Goal: Task Accomplishment & Management: Use online tool/utility

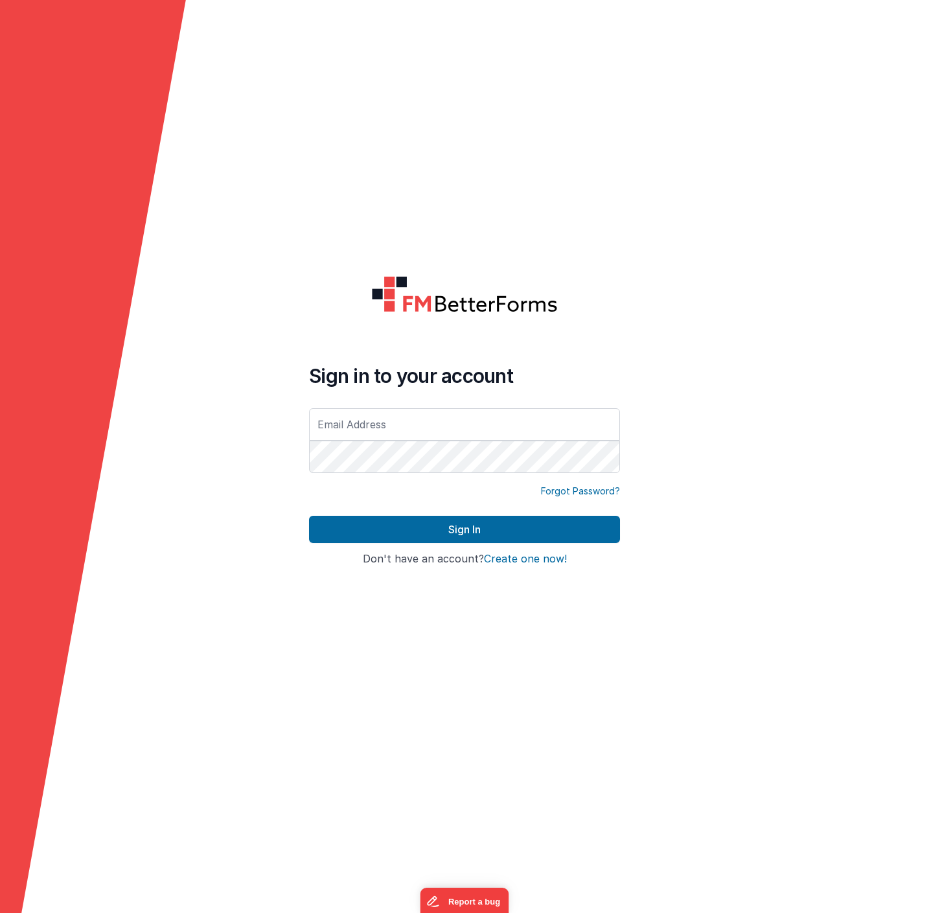
click at [0, 912] on com-1password-button at bounding box center [0, 913] width 0 height 0
type input "[EMAIL_ADDRESS][DOMAIN_NAME]"
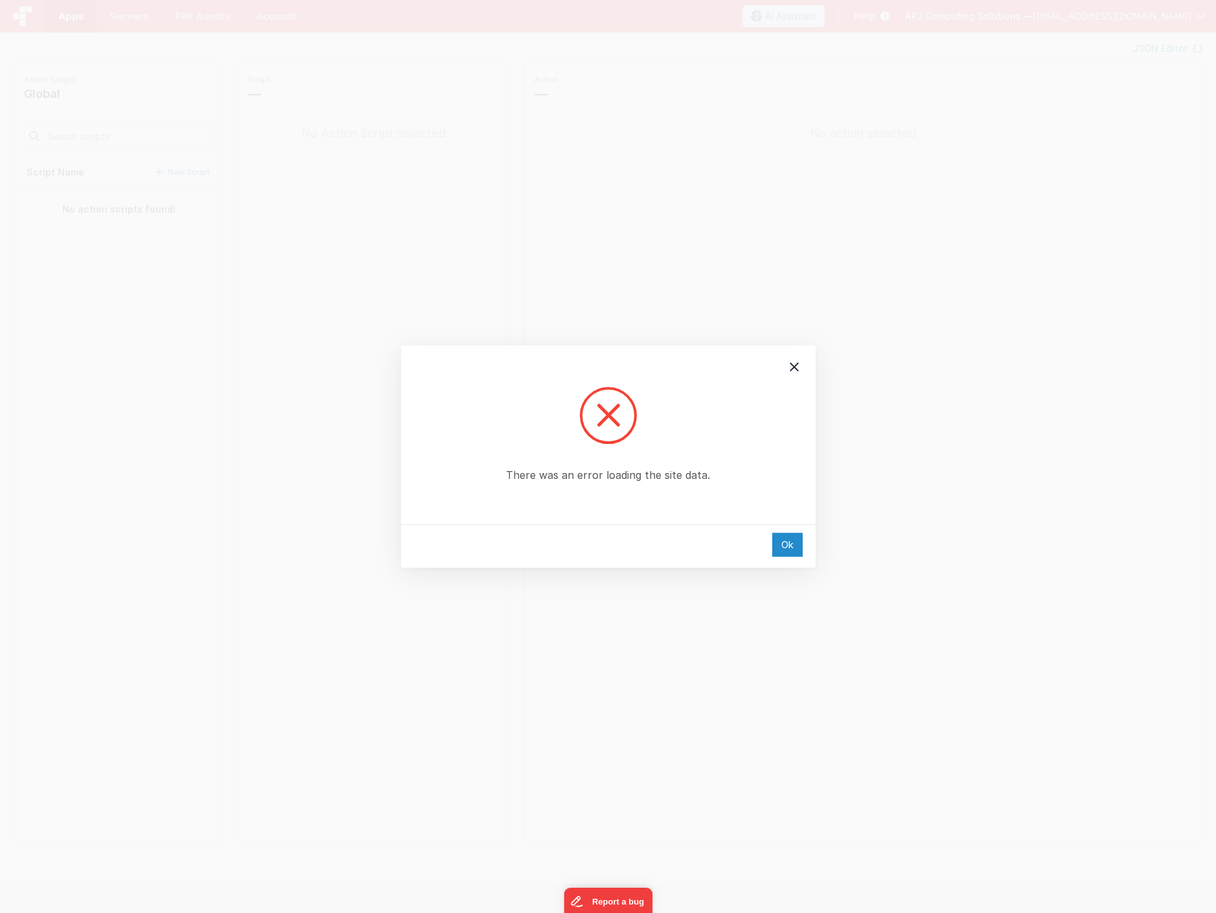
click at [792, 554] on div "Ok" at bounding box center [787, 545] width 30 height 24
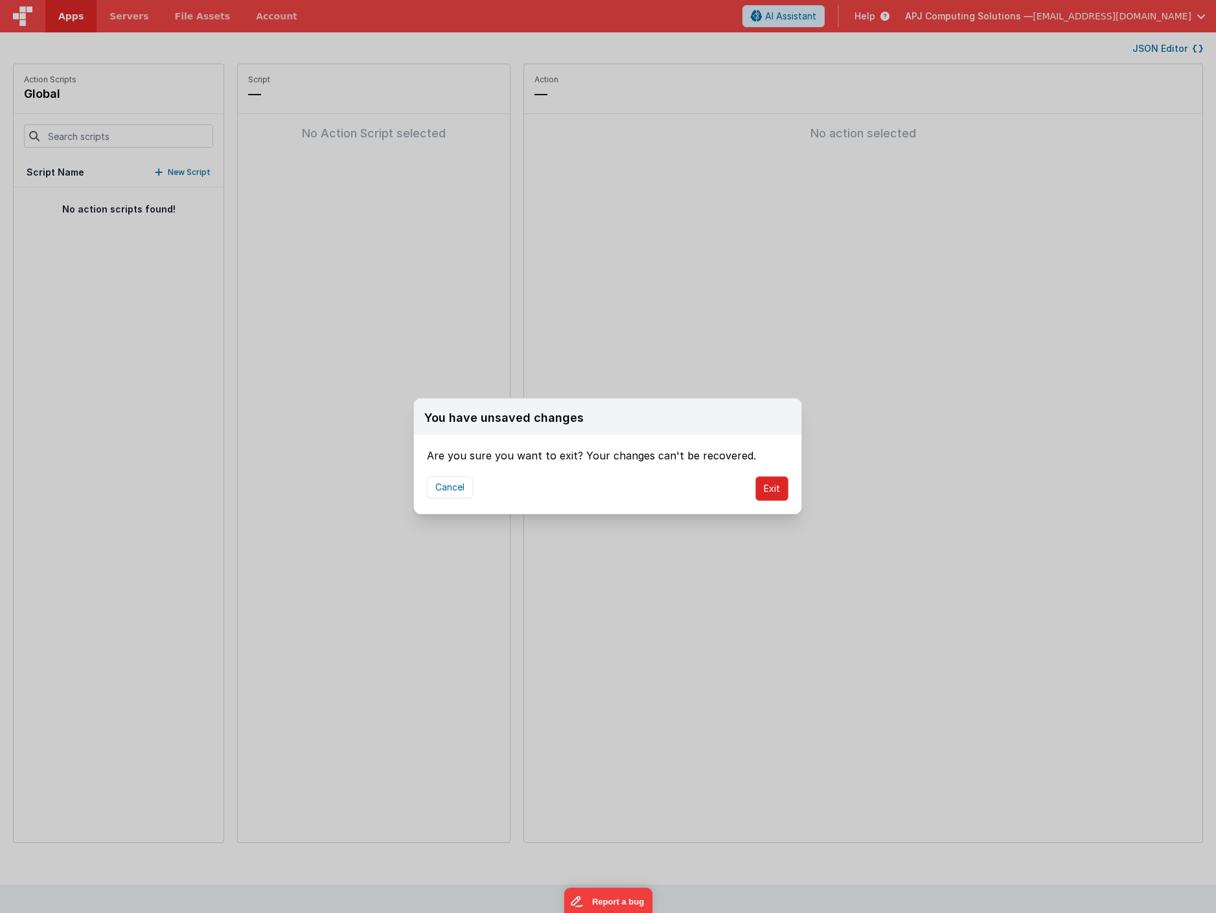
click at [767, 490] on button "Exit" at bounding box center [772, 488] width 33 height 25
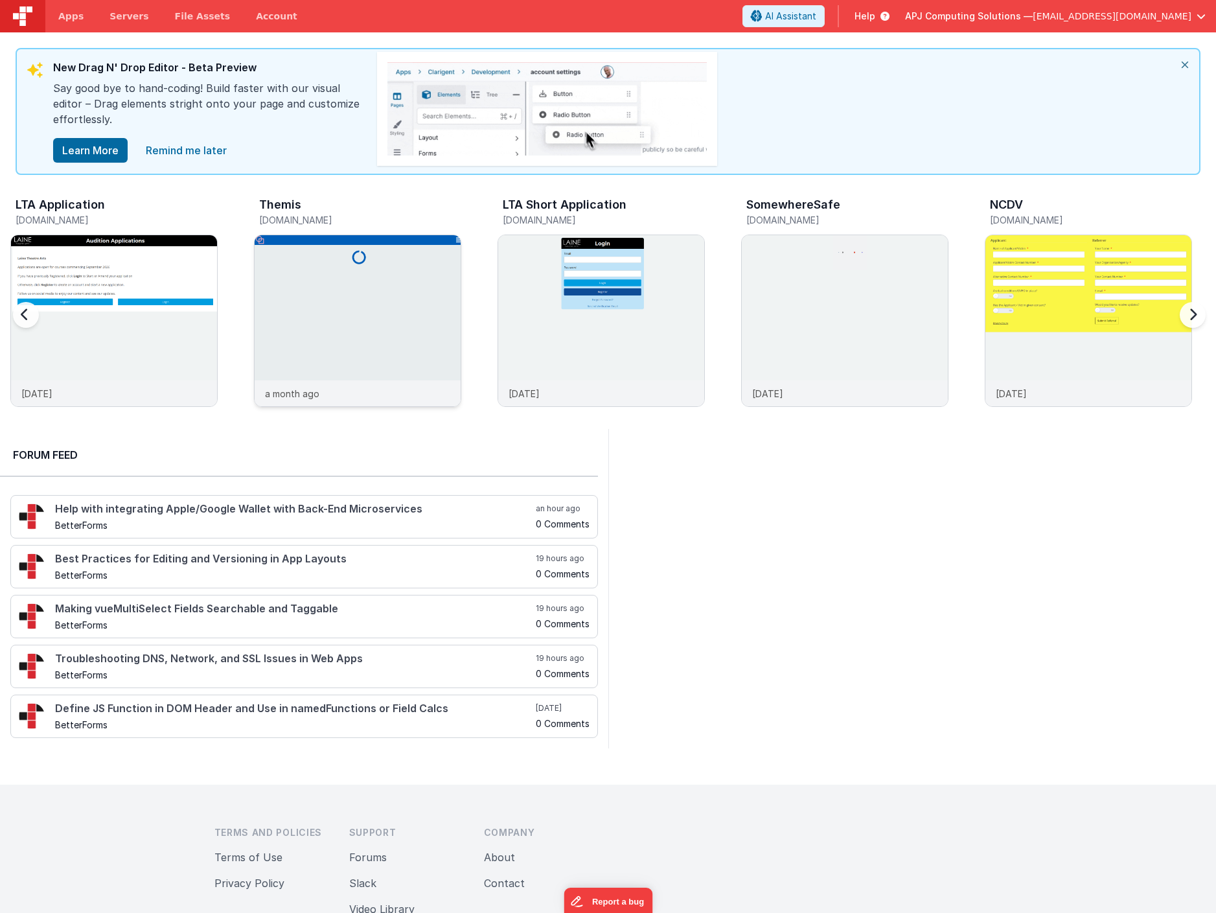
click at [356, 328] on img at bounding box center [358, 338] width 206 height 206
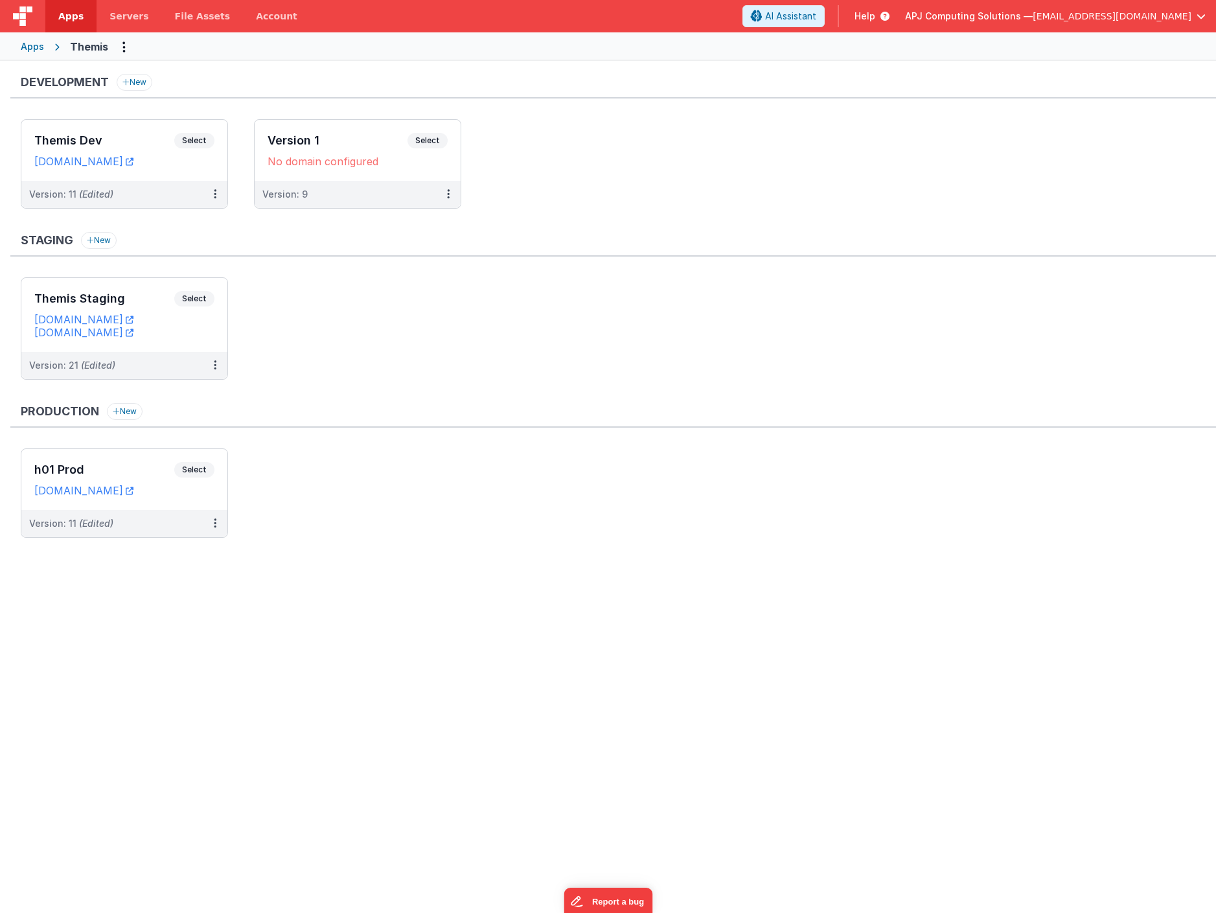
click at [417, 298] on ul "Themis Staging Select URLs themis.fmbetterforms.com staging.themisjp.uk Version…" at bounding box center [619, 334] width 1196 height 115
click at [415, 304] on ul "Themis Staging Select URLs themis.fmbetterforms.com staging.themisjp.uk Version…" at bounding box center [619, 334] width 1196 height 115
click at [346, 333] on ul "Themis Staging Select URLs themis.fmbetterforms.com staging.themisjp.uk Version…" at bounding box center [619, 334] width 1196 height 115
click at [187, 139] on span "Select" at bounding box center [194, 141] width 40 height 16
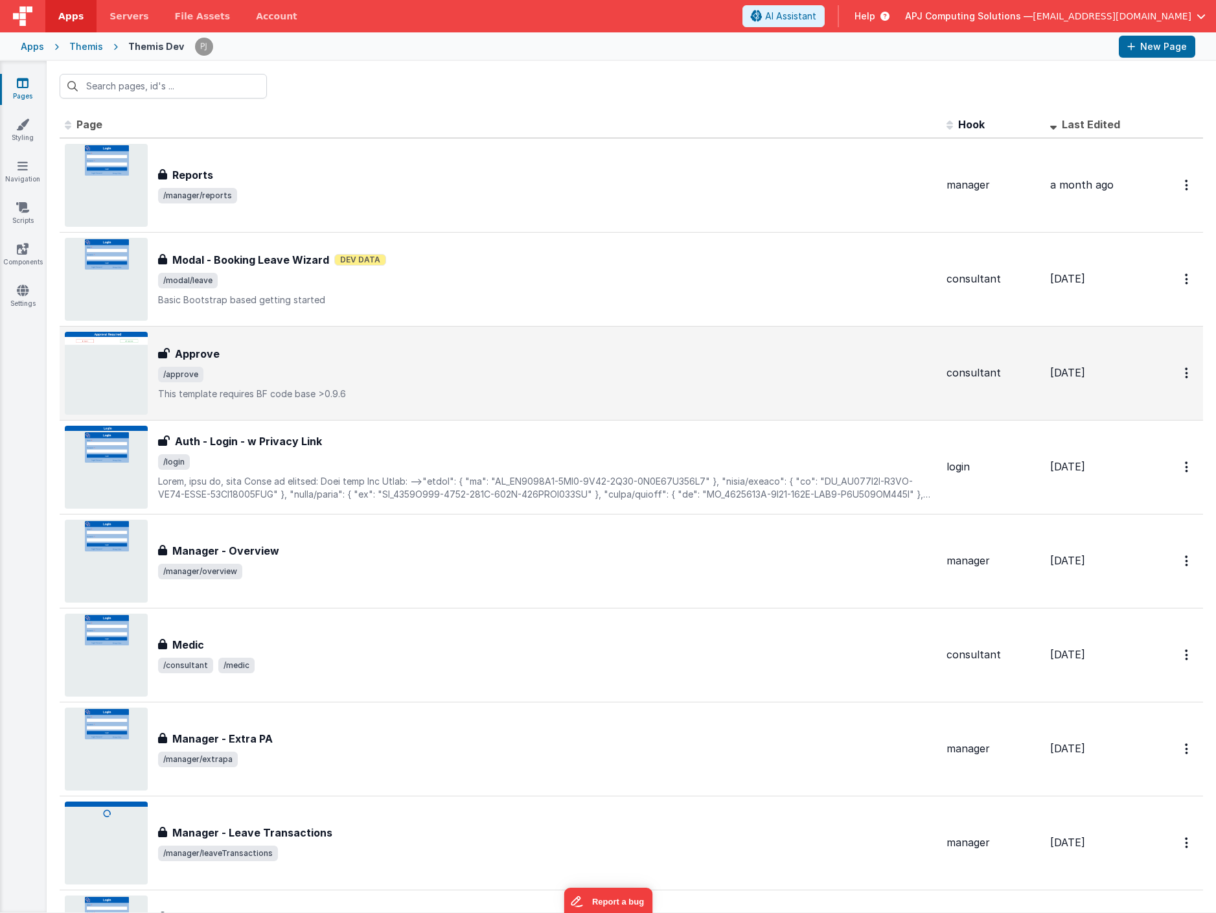
click at [202, 353] on h3 "Approve" at bounding box center [197, 354] width 45 height 16
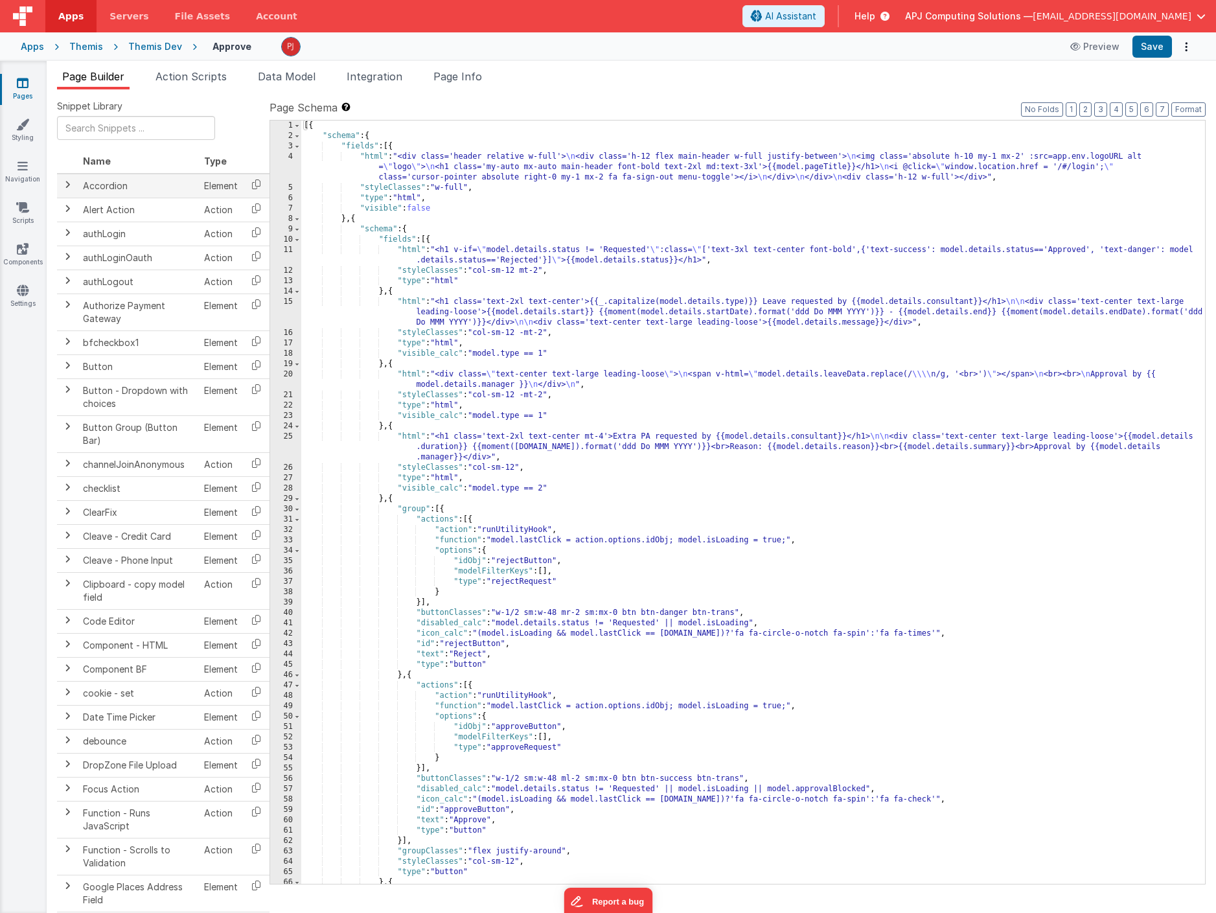
scroll to position [10, 0]
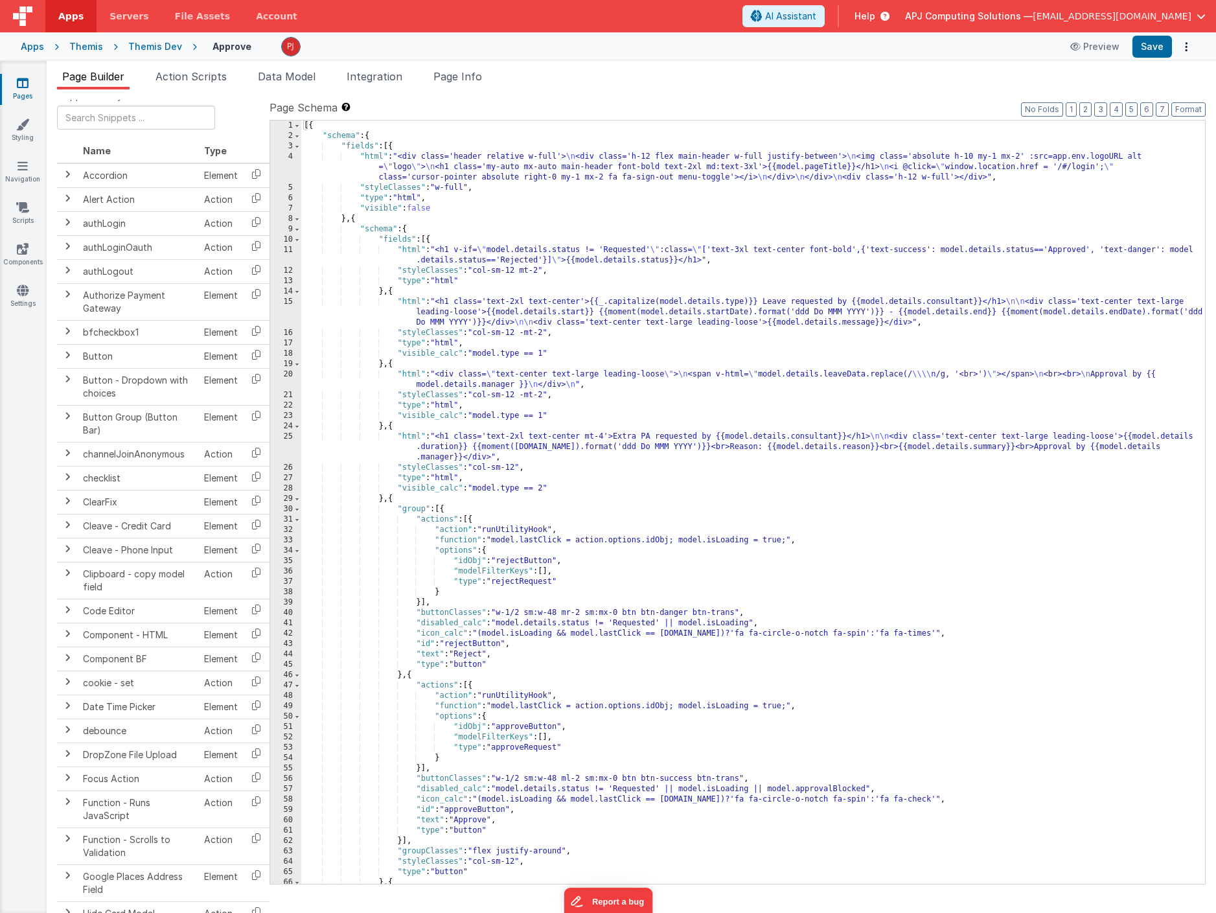
click at [668, 87] on ul "Page Builder Action Scripts Data Model Integration Page Info" at bounding box center [632, 79] width 1170 height 21
click at [156, 47] on div "Themis Dev" at bounding box center [155, 46] width 54 height 13
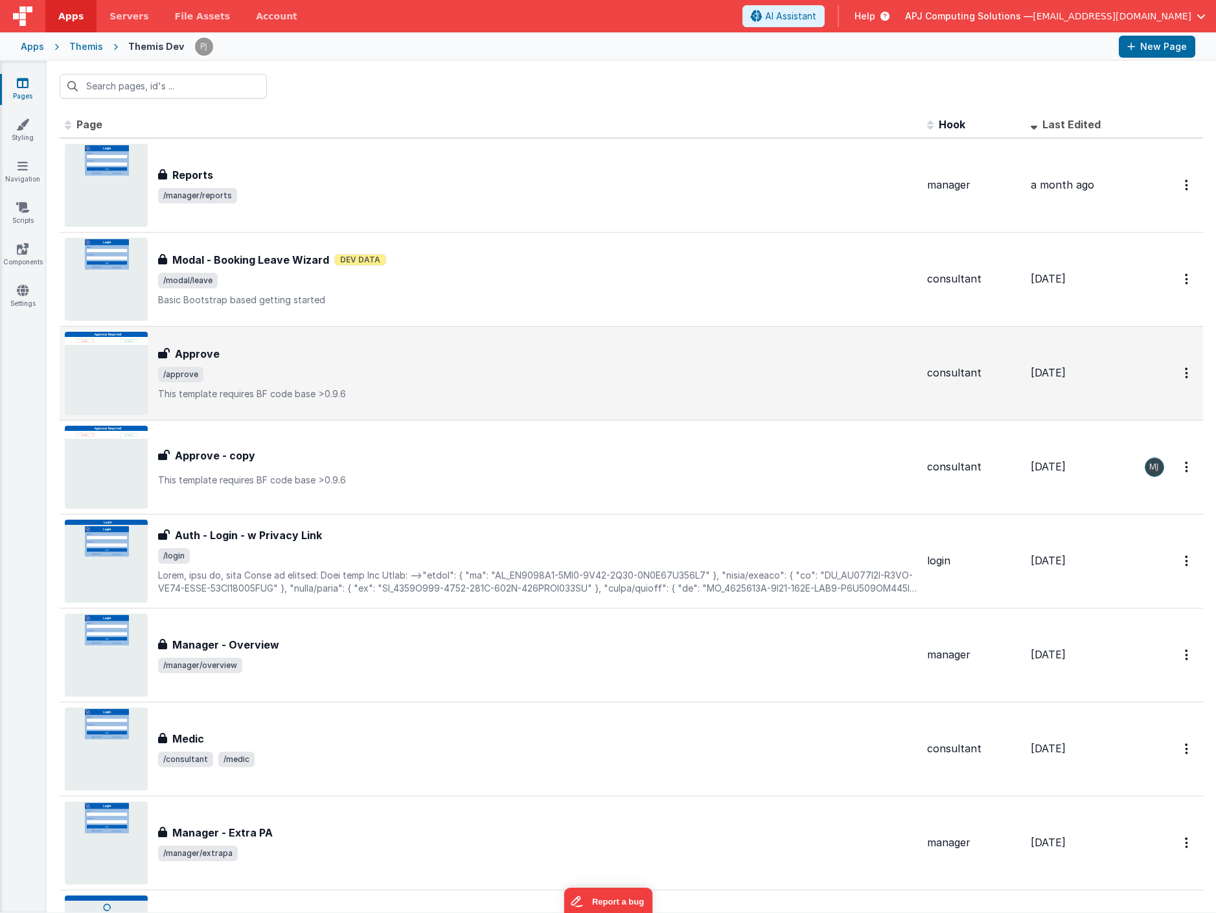
click at [361, 352] on div "Approve" at bounding box center [537, 354] width 759 height 16
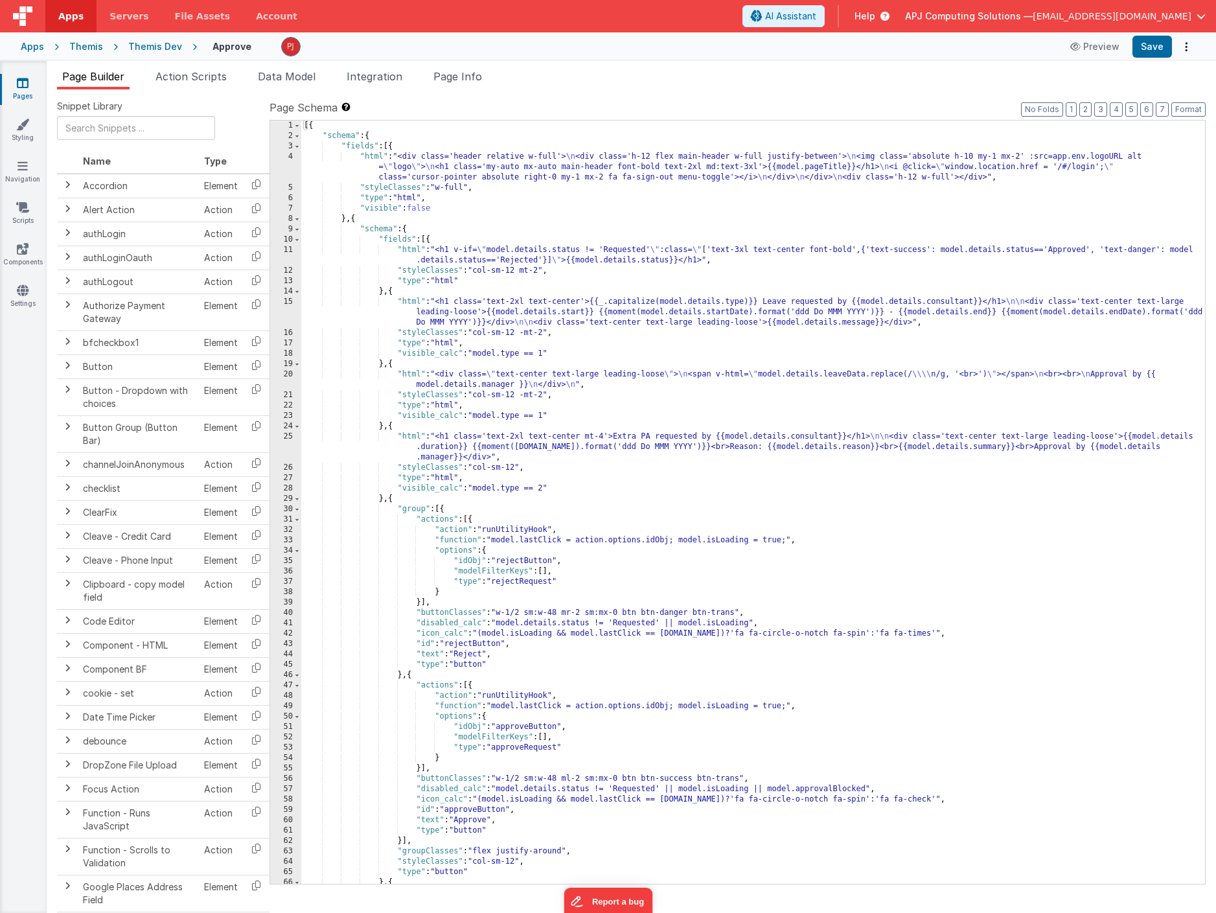
click at [624, 73] on ul "Page Builder Action Scripts Data Model Integration Page Info" at bounding box center [632, 79] width 1170 height 21
click at [148, 49] on div "Themis Dev" at bounding box center [155, 46] width 54 height 13
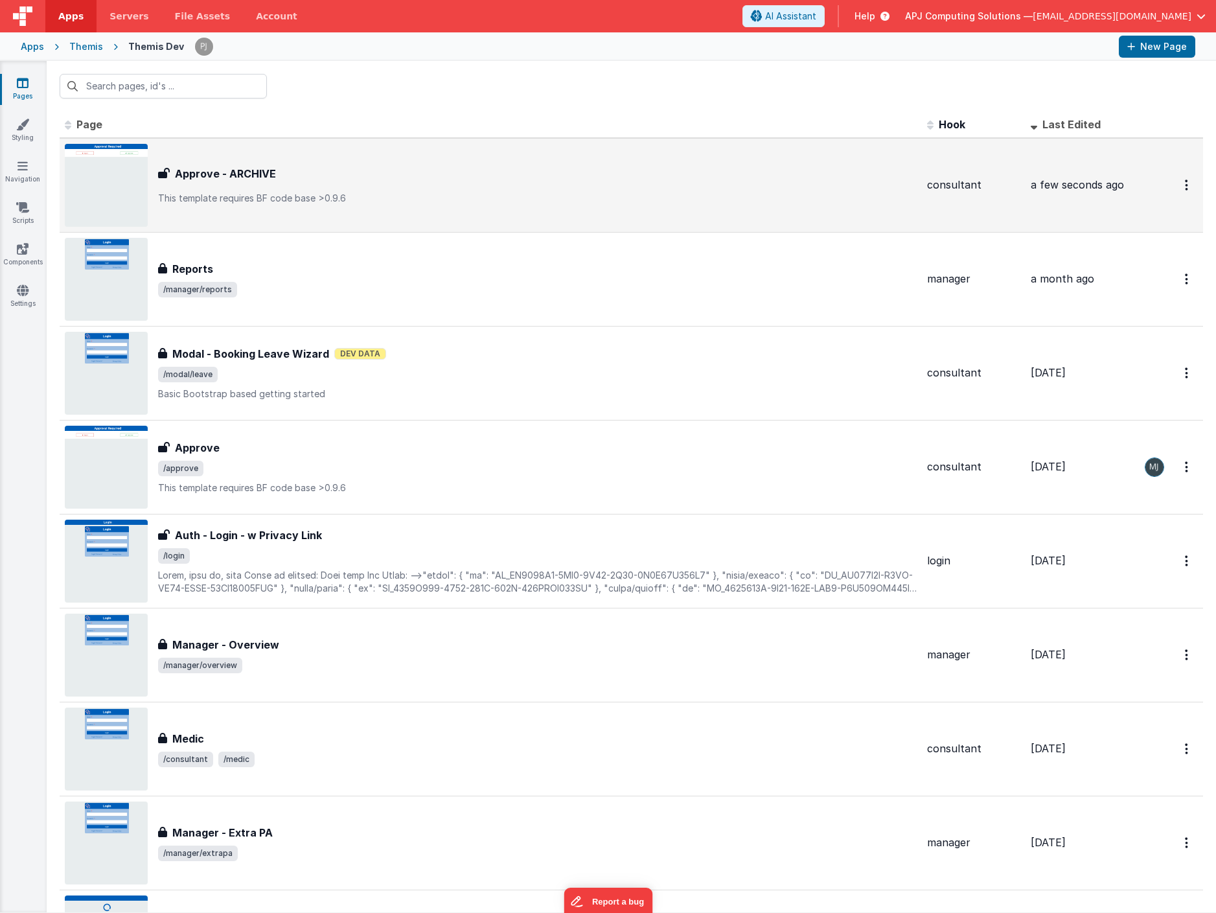
click at [439, 183] on div "Approve - ARCHIVE Approve - ARCHIVE This template requires BF code base >0.9.6" at bounding box center [537, 185] width 759 height 39
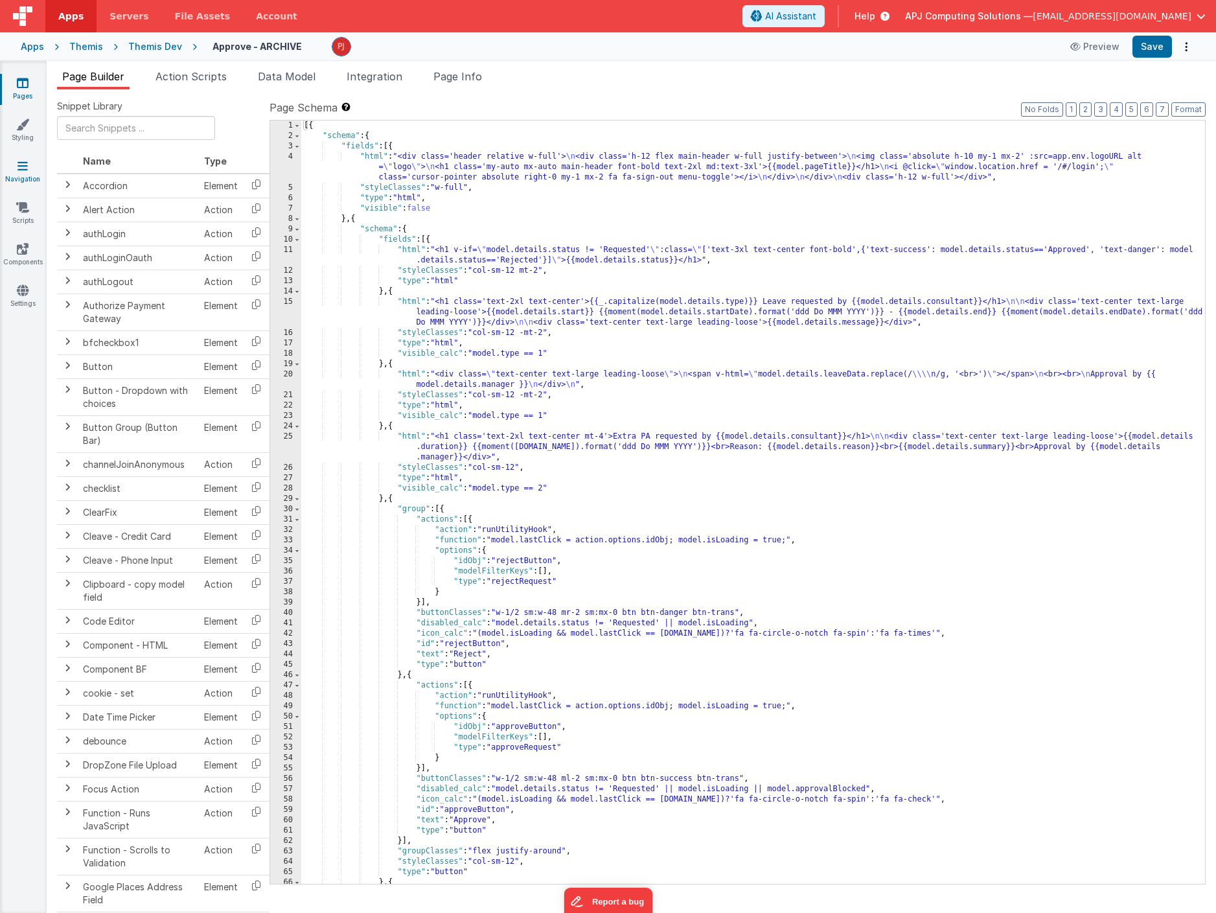
click at [24, 165] on icon at bounding box center [22, 165] width 10 height 13
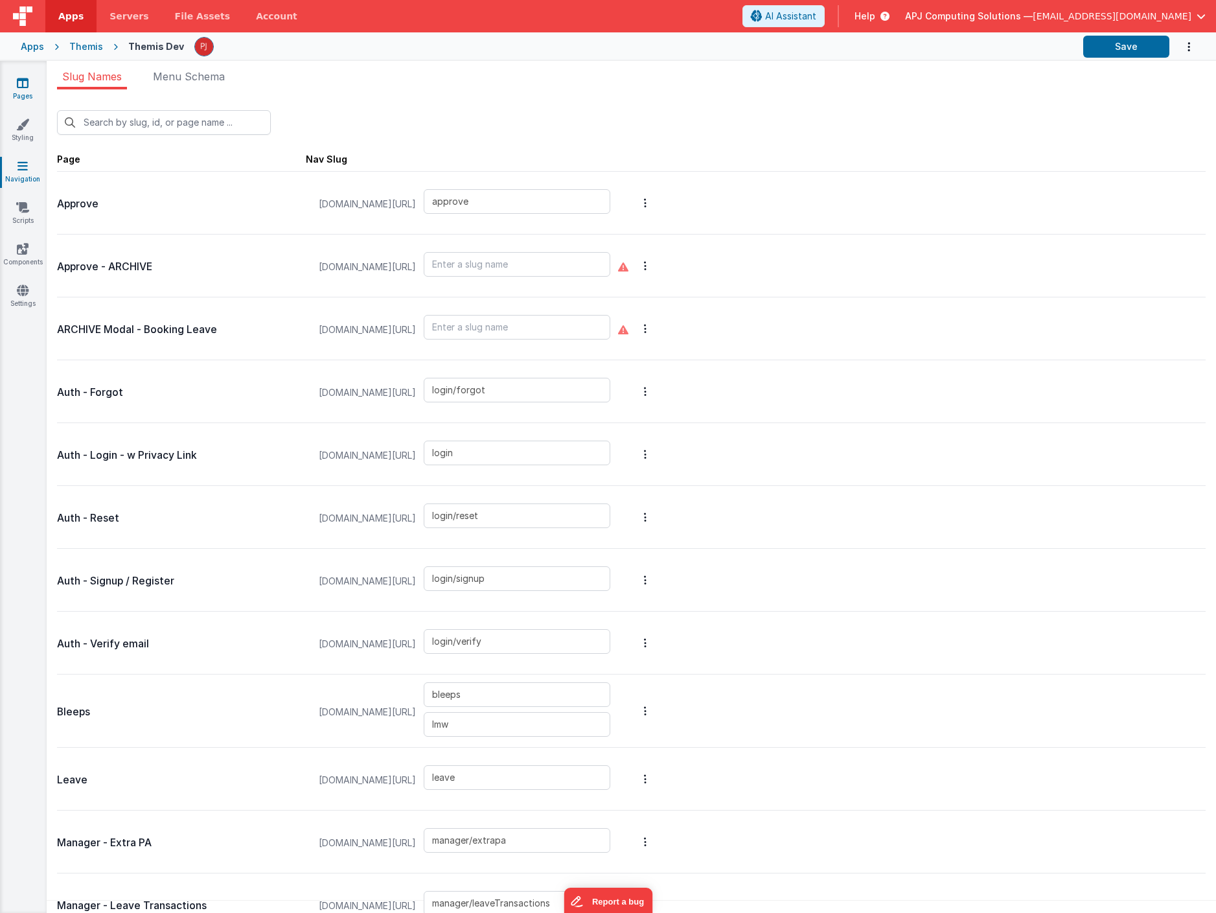
click at [21, 91] on link "Pages" at bounding box center [22, 89] width 47 height 26
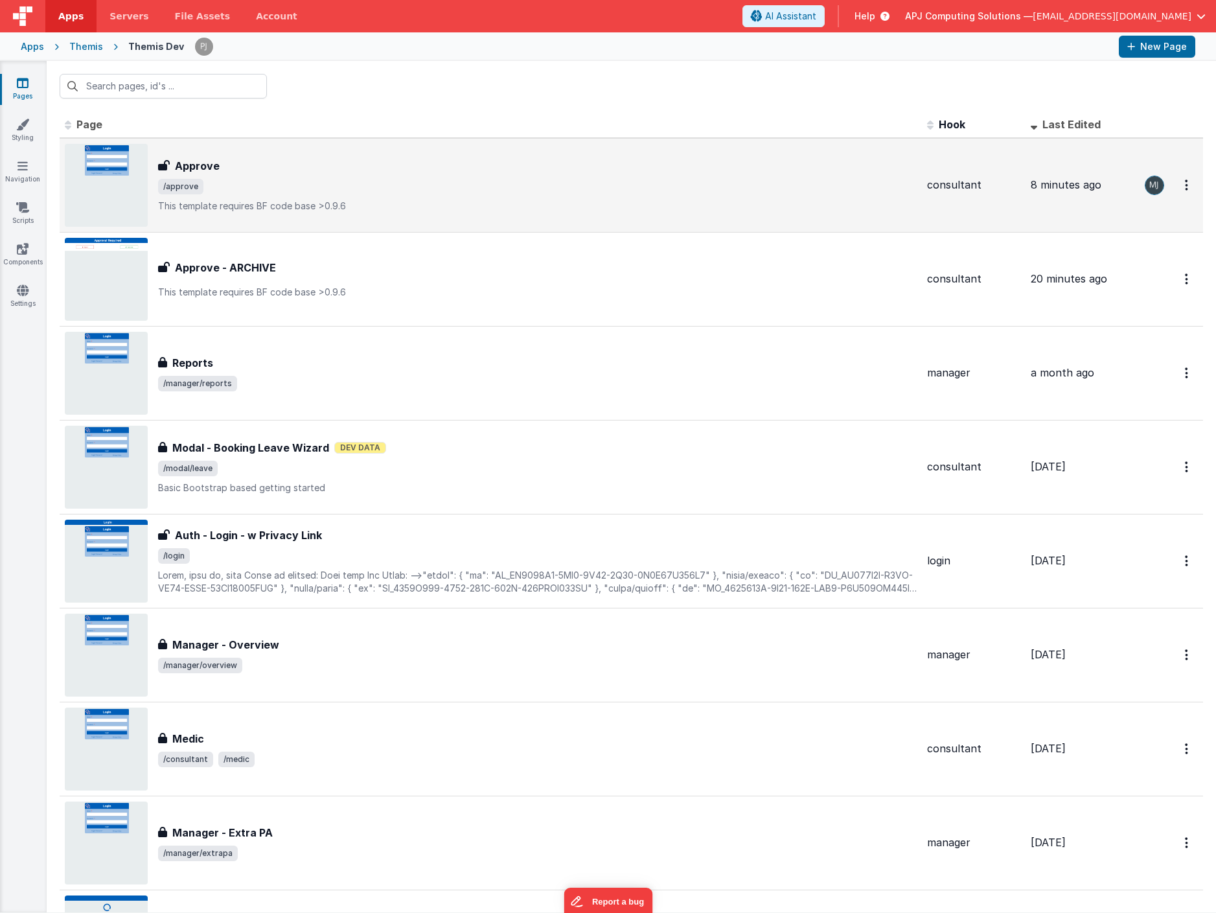
click at [196, 166] on h3 "Approve" at bounding box center [197, 166] width 45 height 16
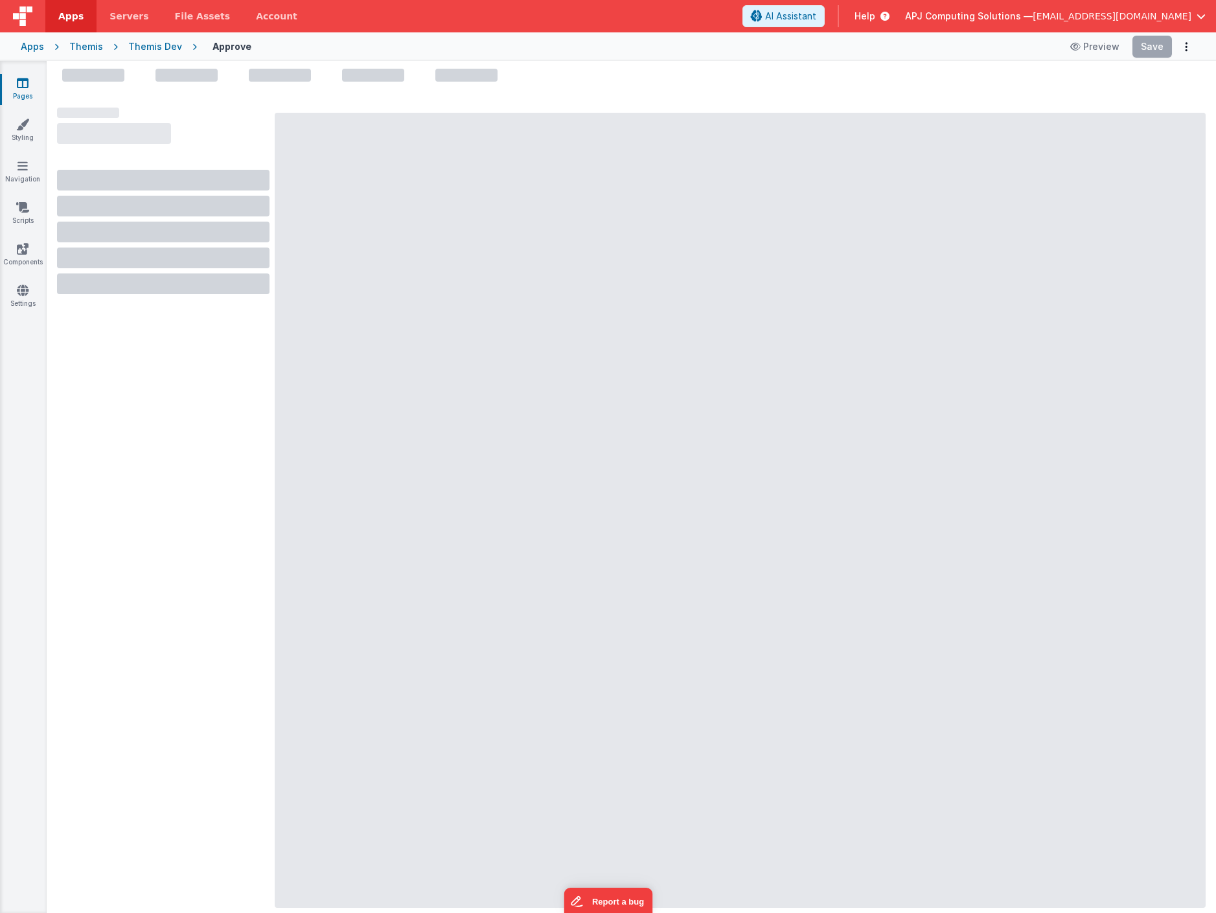
click at [684, 32] on div "Apps Themis Themis Dev Approve Preview Save" at bounding box center [608, 46] width 1216 height 29
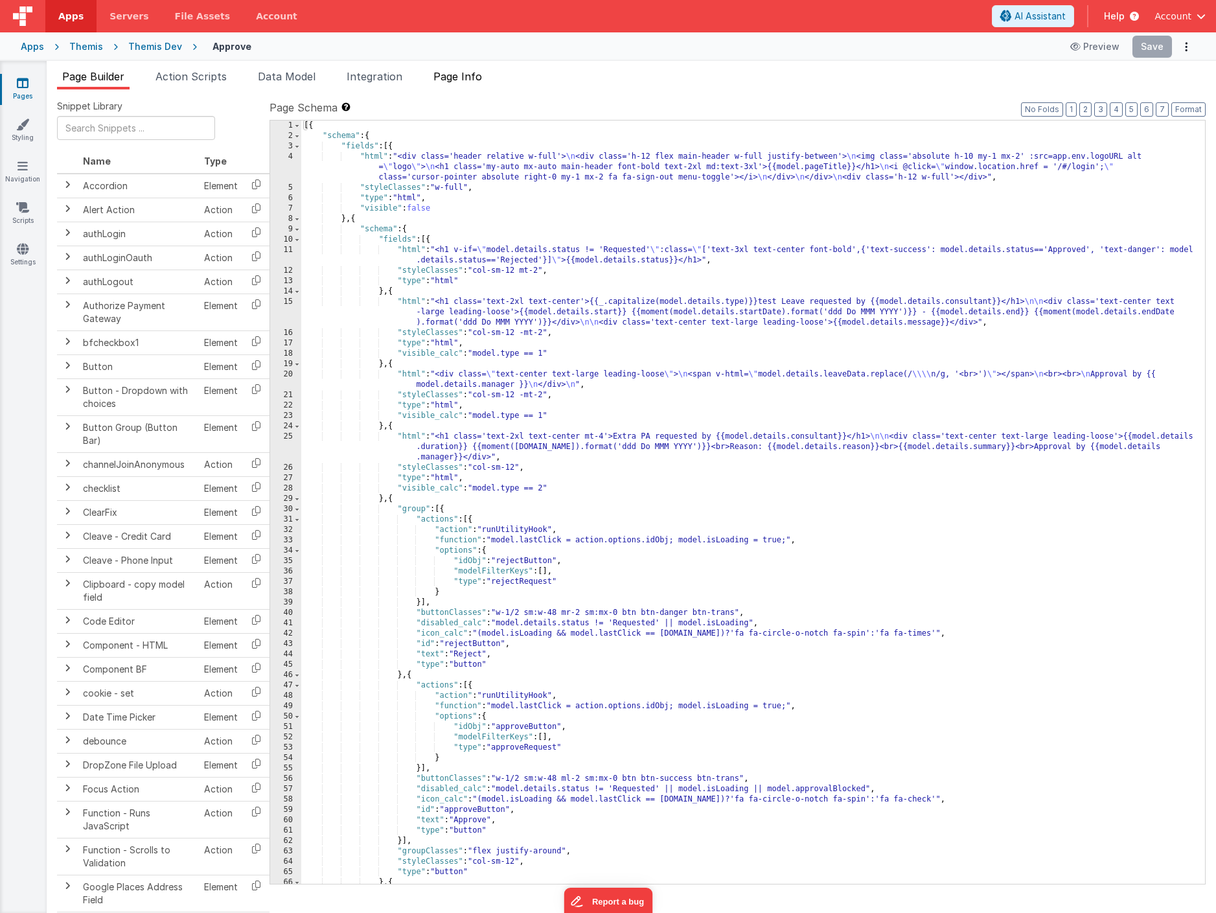
click at [454, 74] on span "Page Info" at bounding box center [458, 76] width 49 height 13
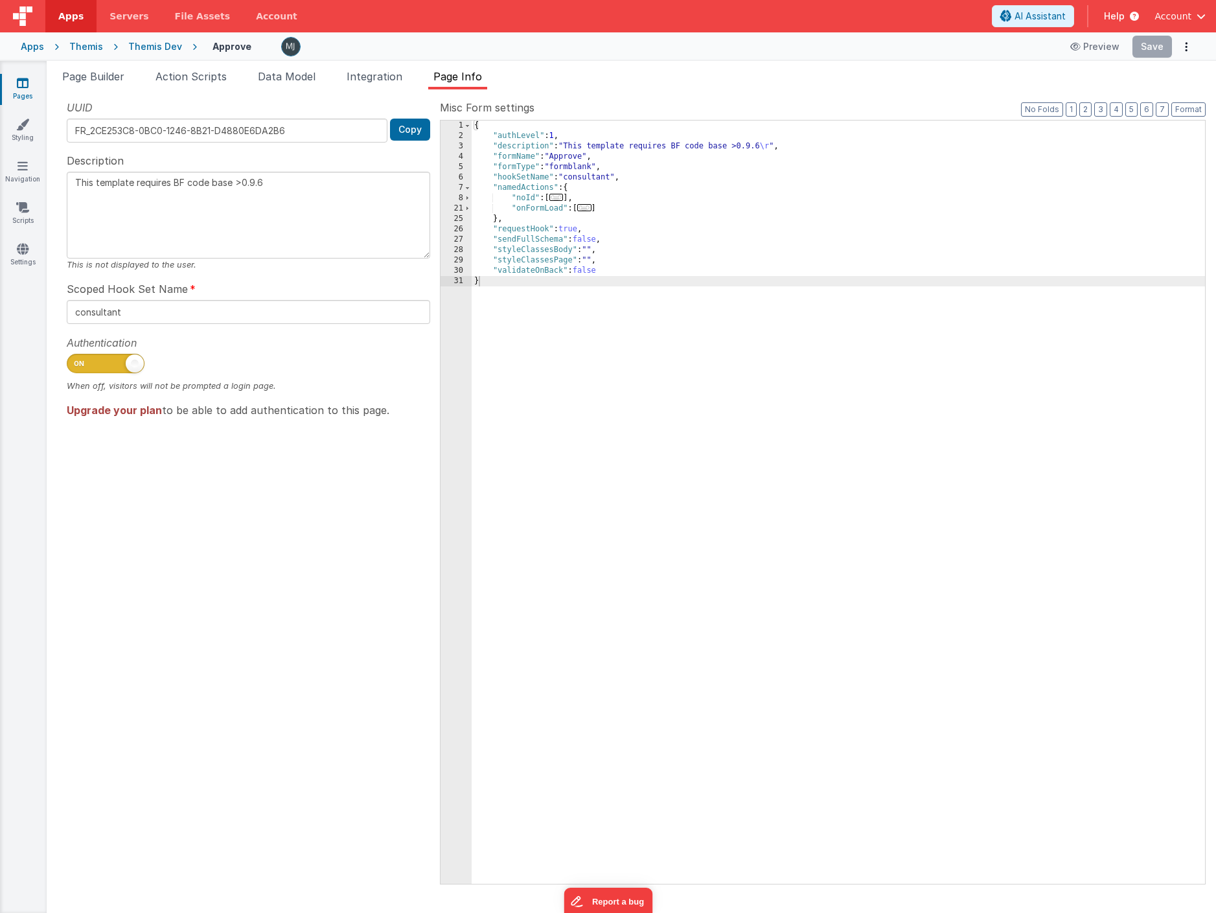
click at [132, 503] on div "UUID FR_2CE253C8-0BC0-1246-8B21-D4880E6DA2B6 Copy Description This template req…" at bounding box center [248, 491] width 383 height 783
click at [1190, 15] on span "Account" at bounding box center [1173, 16] width 37 height 13
click at [1028, 69] on div "Account" at bounding box center [1102, 68] width 192 height 13
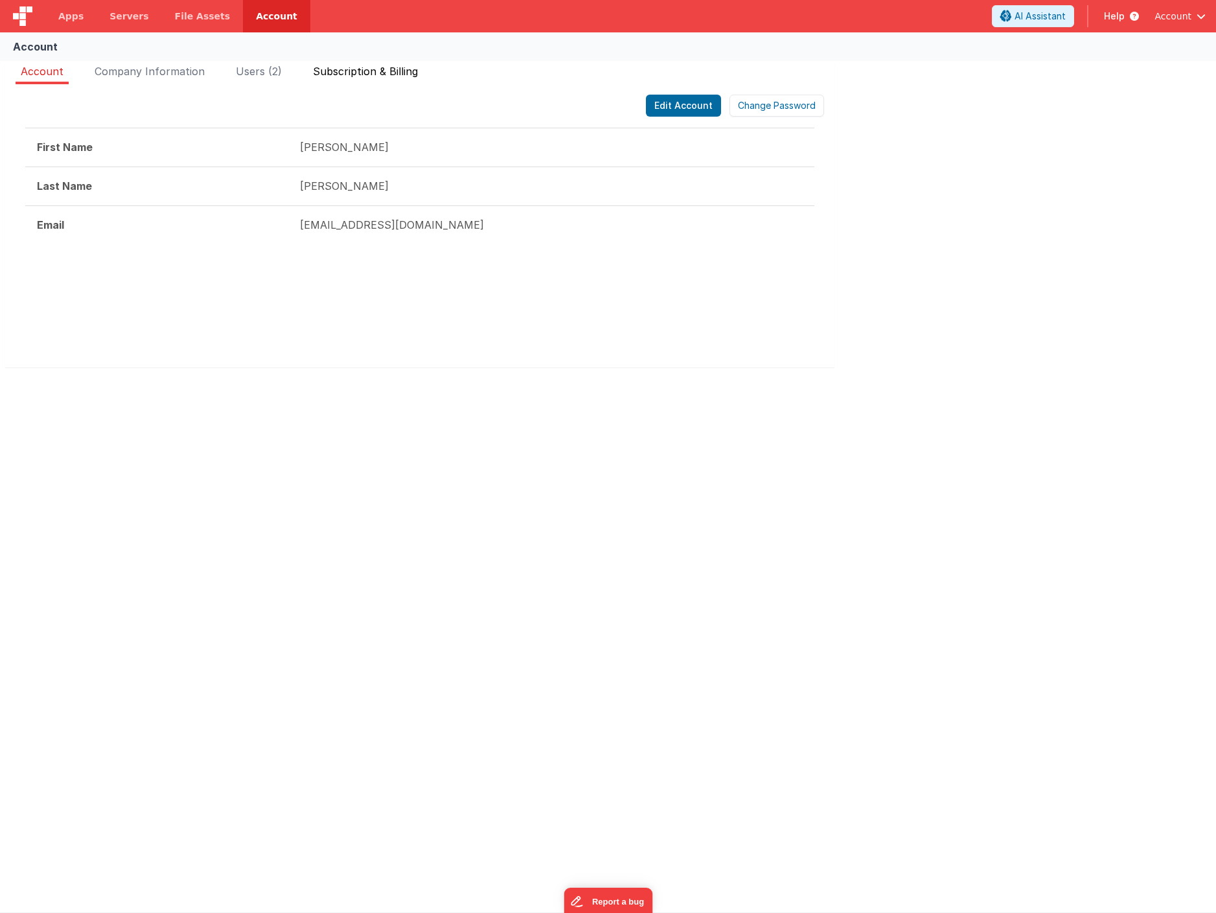
click at [332, 69] on span "Subscription & Billing" at bounding box center [365, 71] width 105 height 13
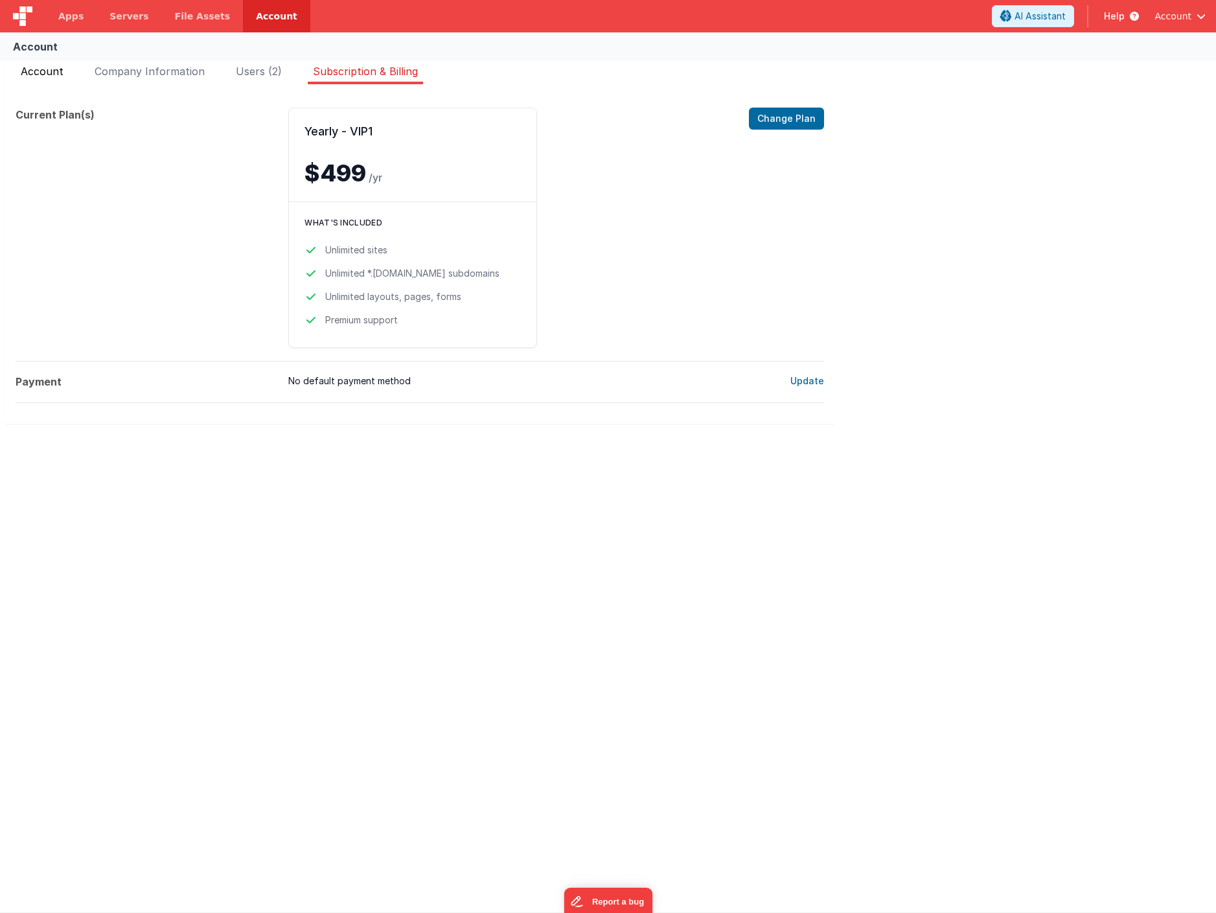
click at [38, 70] on span "Account" at bounding box center [42, 71] width 43 height 13
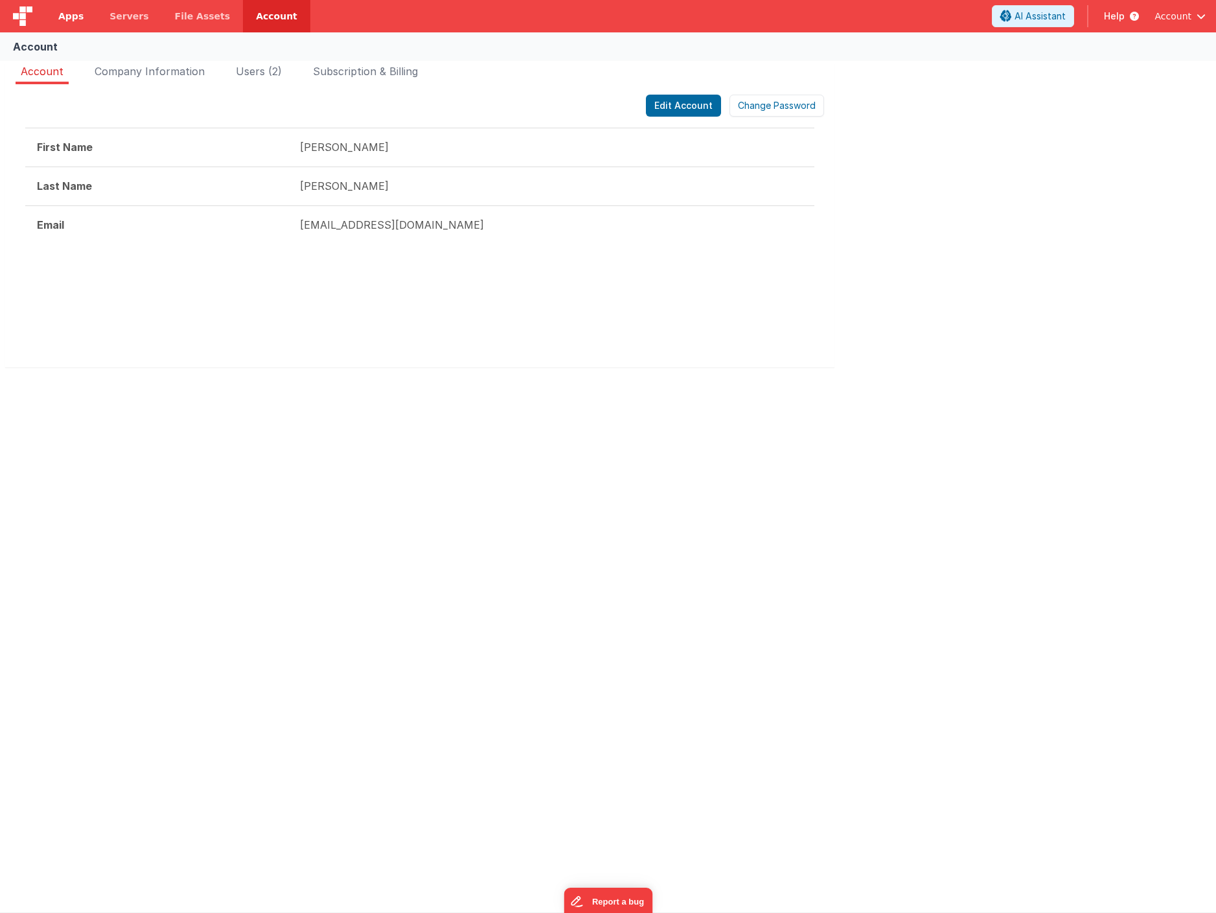
click at [76, 16] on span "Apps" at bounding box center [70, 16] width 25 height 13
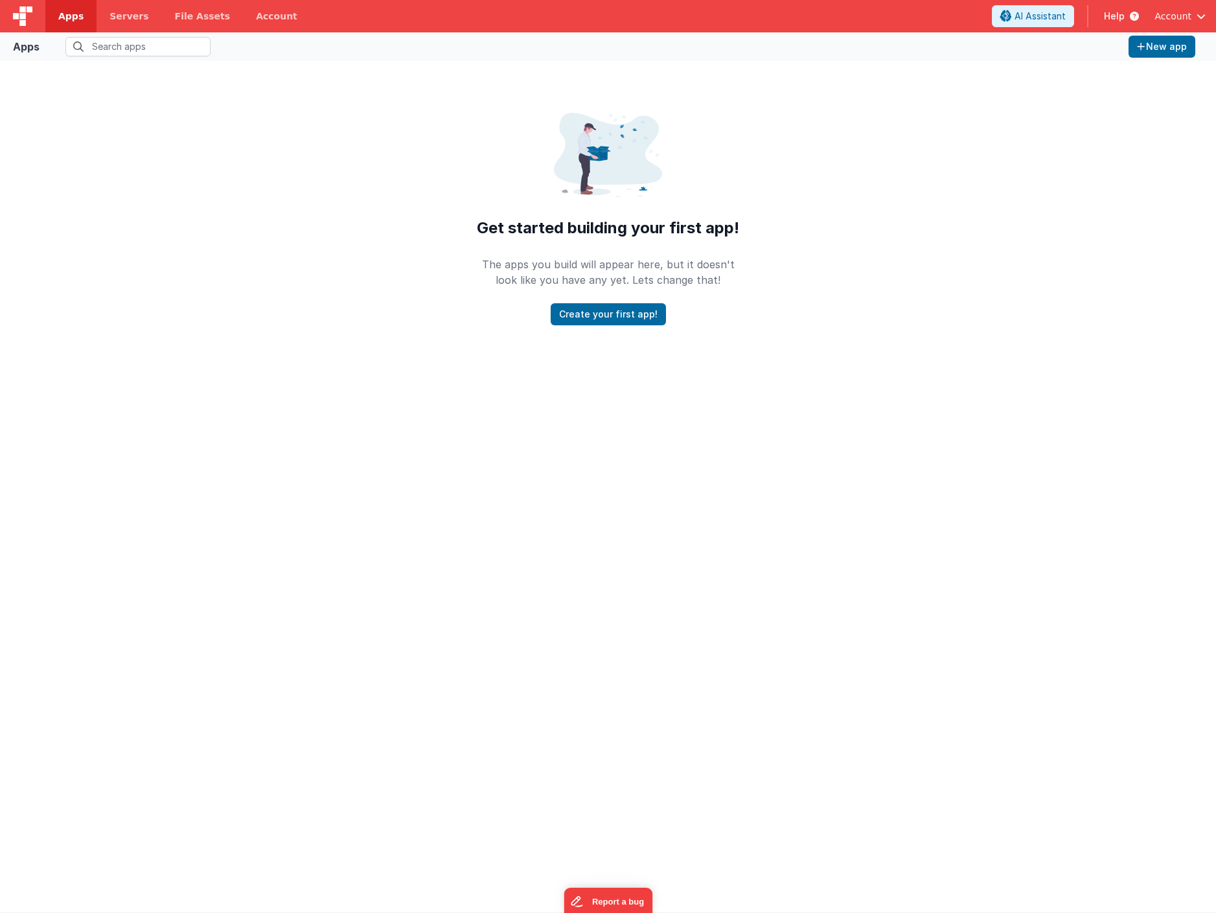
click at [302, 34] on div "Apps New app" at bounding box center [608, 46] width 1216 height 29
click at [315, 48] on fieldset at bounding box center [584, 46] width 1079 height 19
click at [625, 42] on fieldset at bounding box center [584, 46] width 1079 height 19
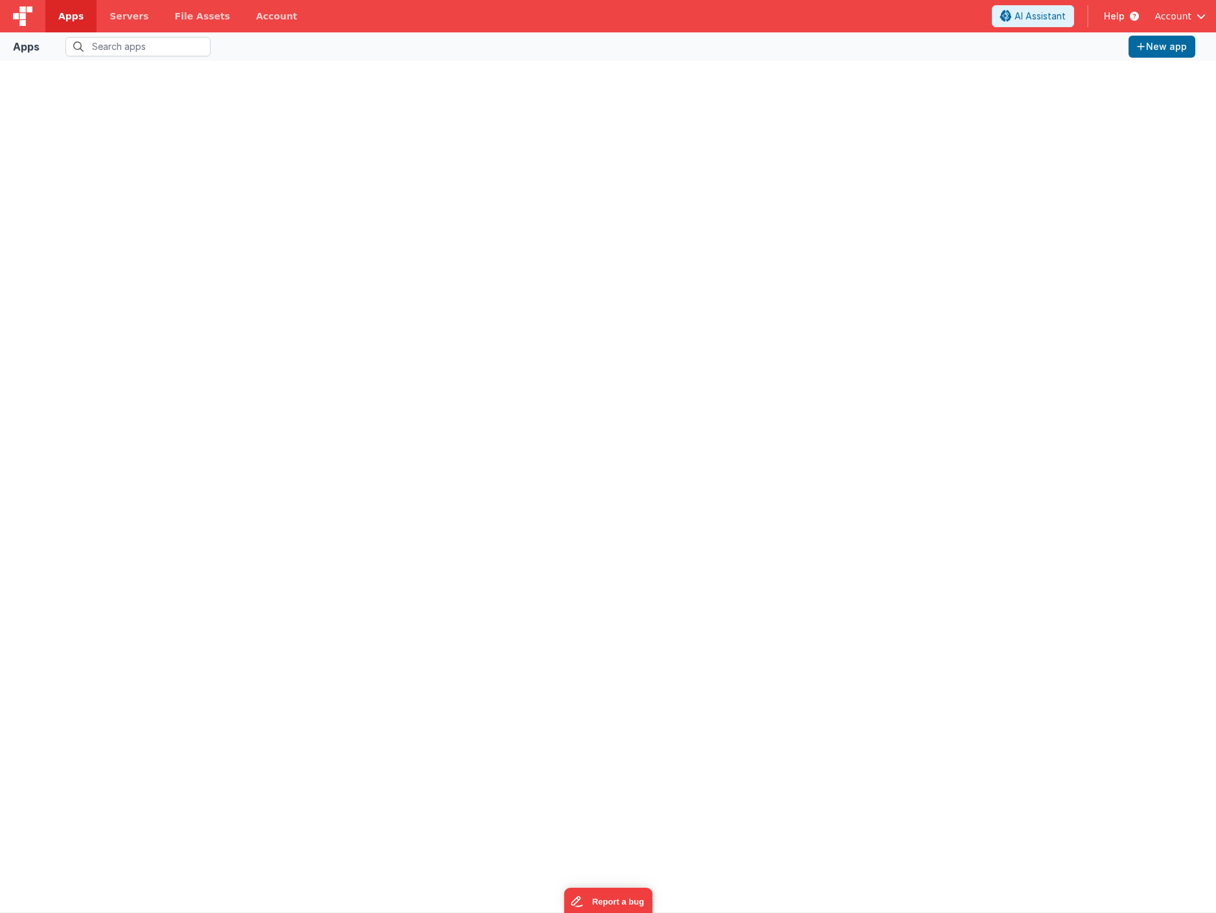
click at [52, 18] on link "Apps" at bounding box center [70, 16] width 51 height 32
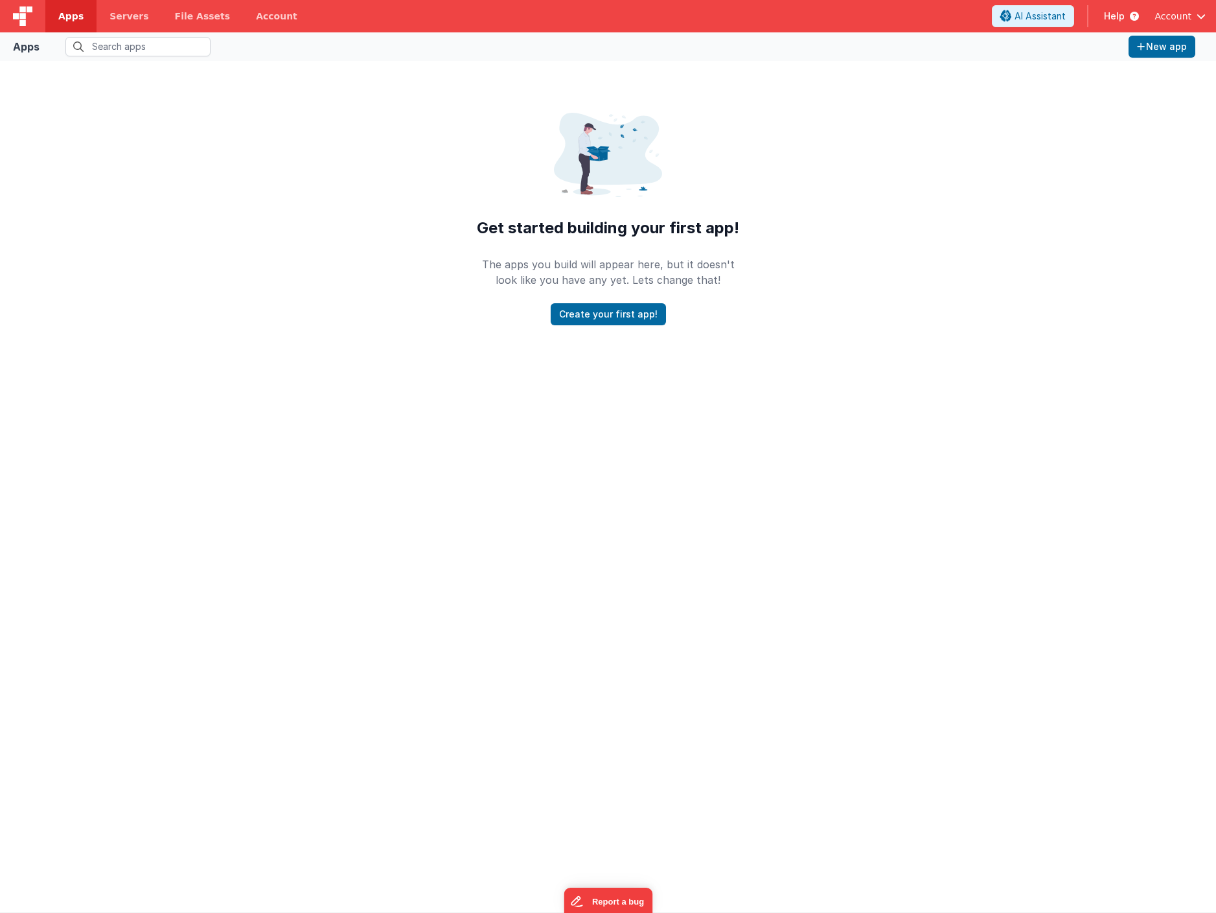
scroll to position [10, 0]
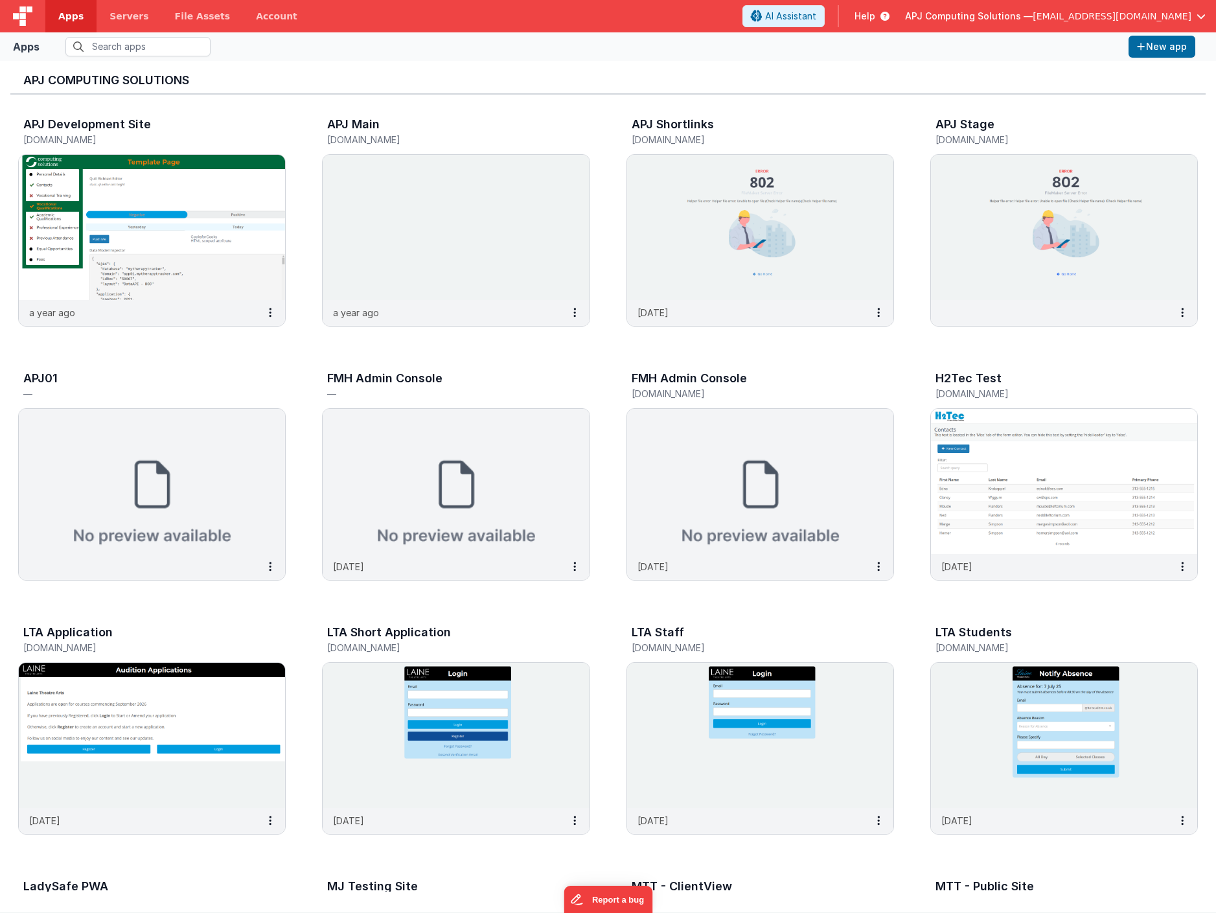
click at [400, 58] on div "Apps New app" at bounding box center [608, 46] width 1216 height 29
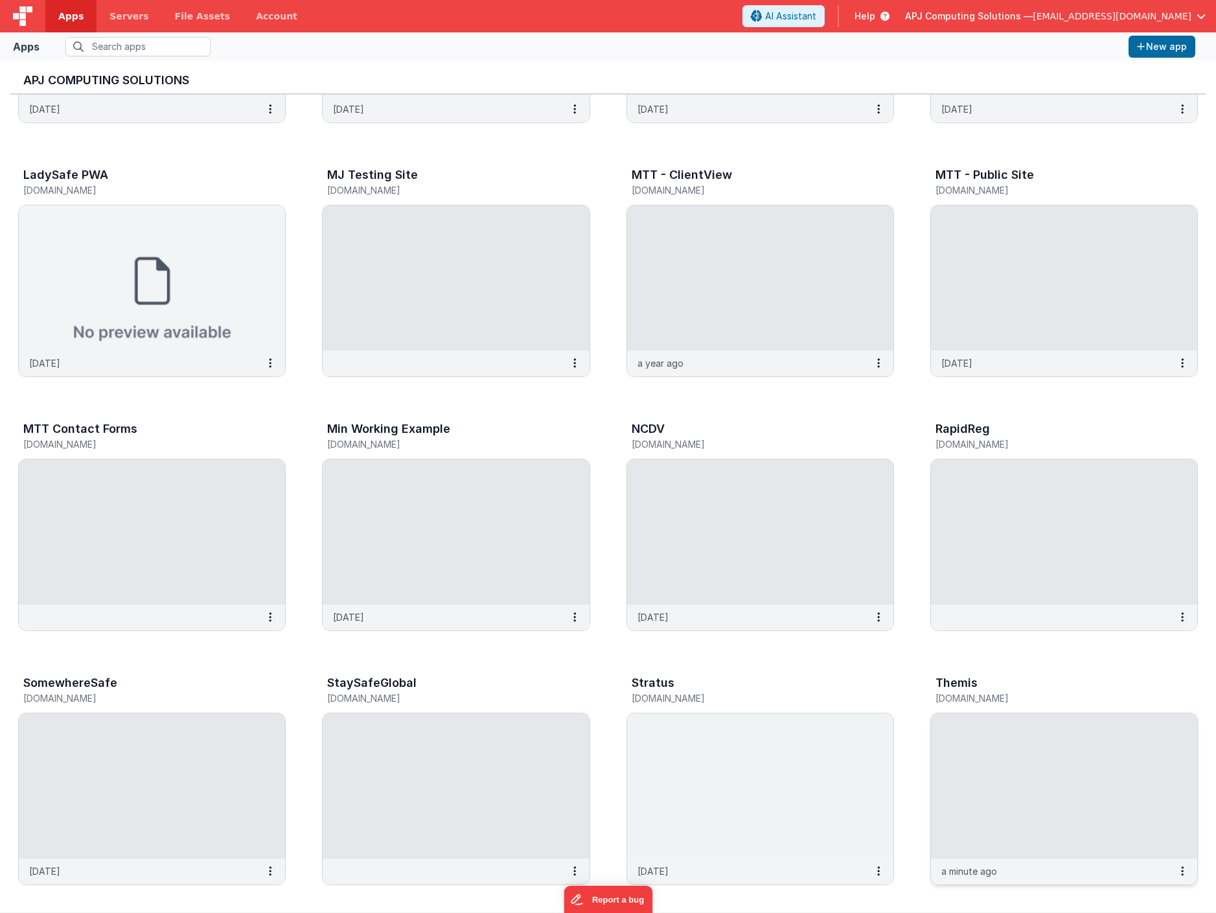
scroll to position [711, 0]
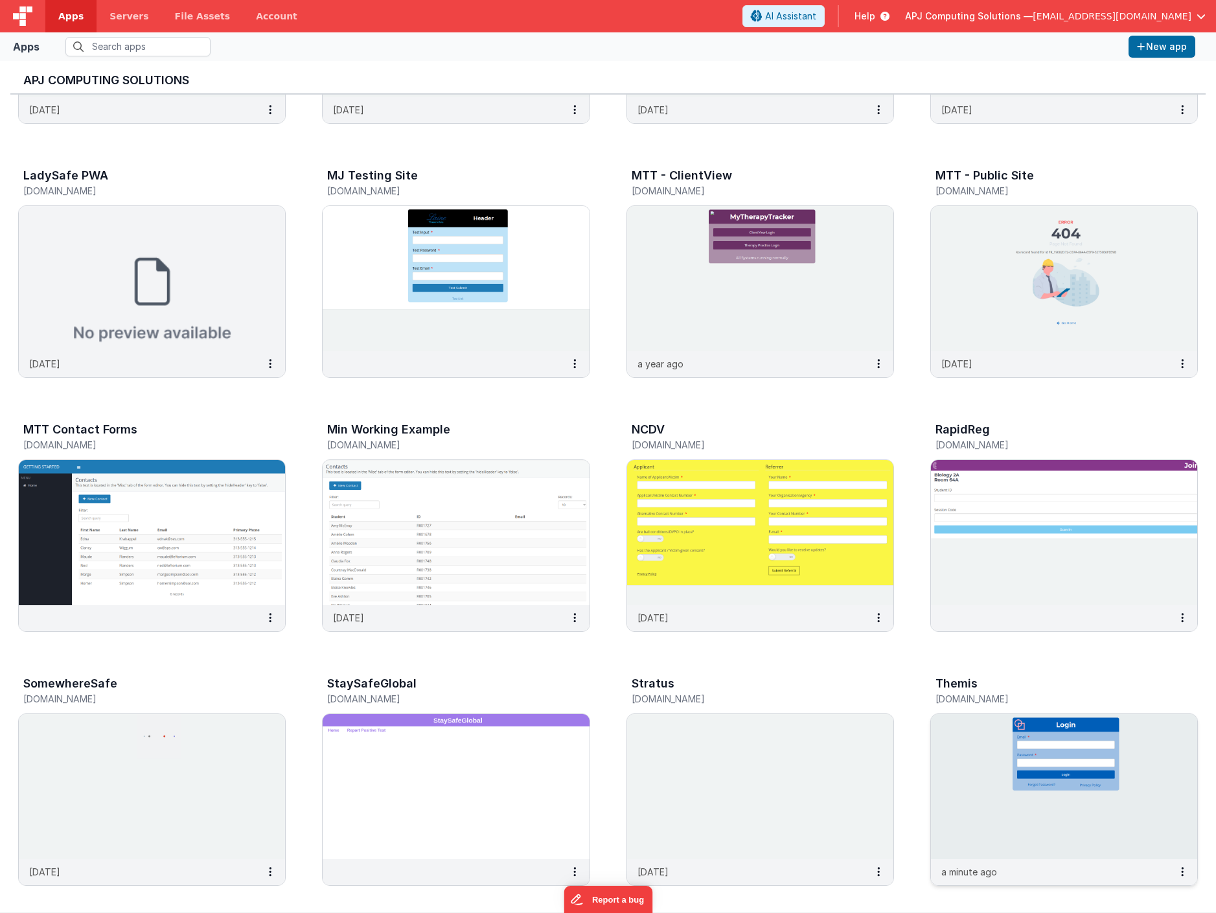
click at [1020, 768] on img at bounding box center [1064, 786] width 266 height 145
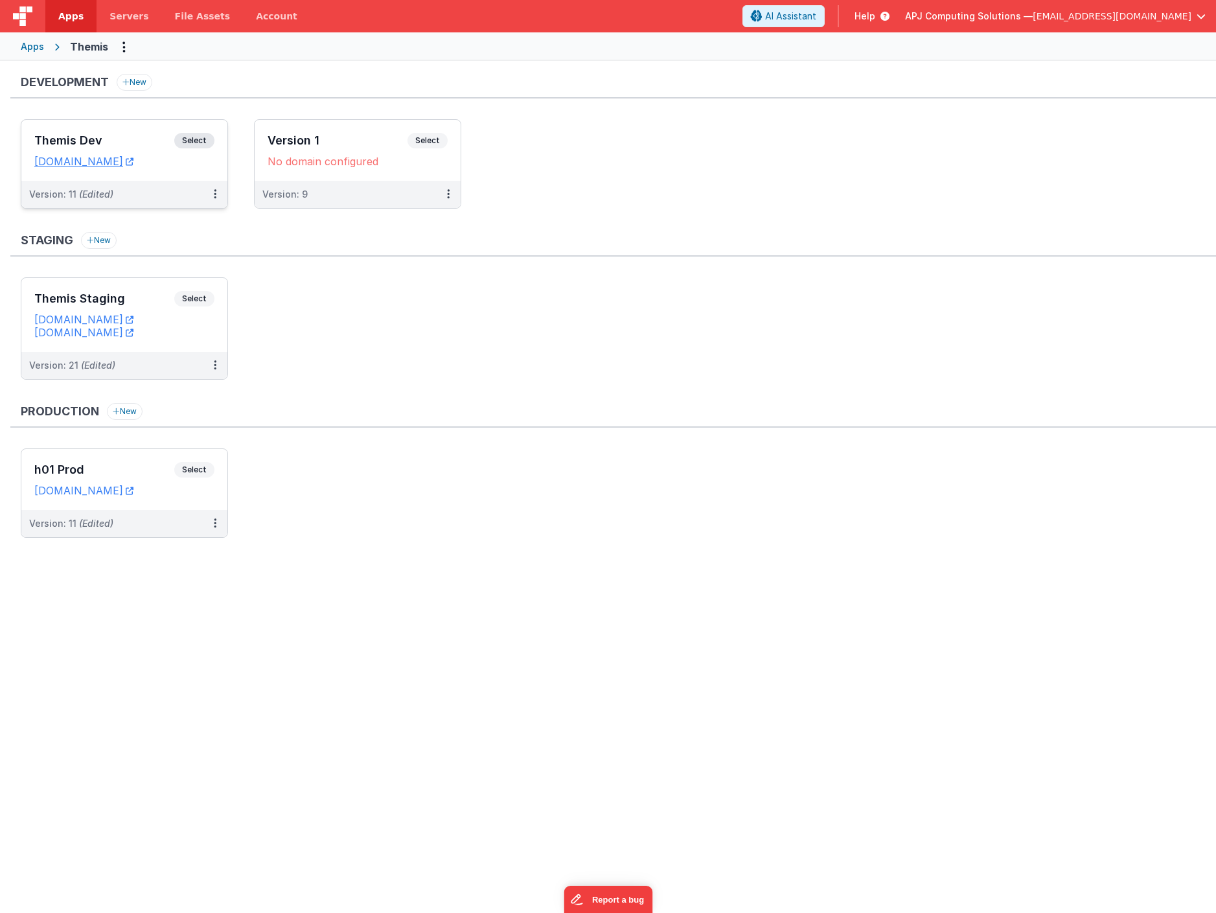
click at [192, 141] on span "Select" at bounding box center [194, 141] width 40 height 16
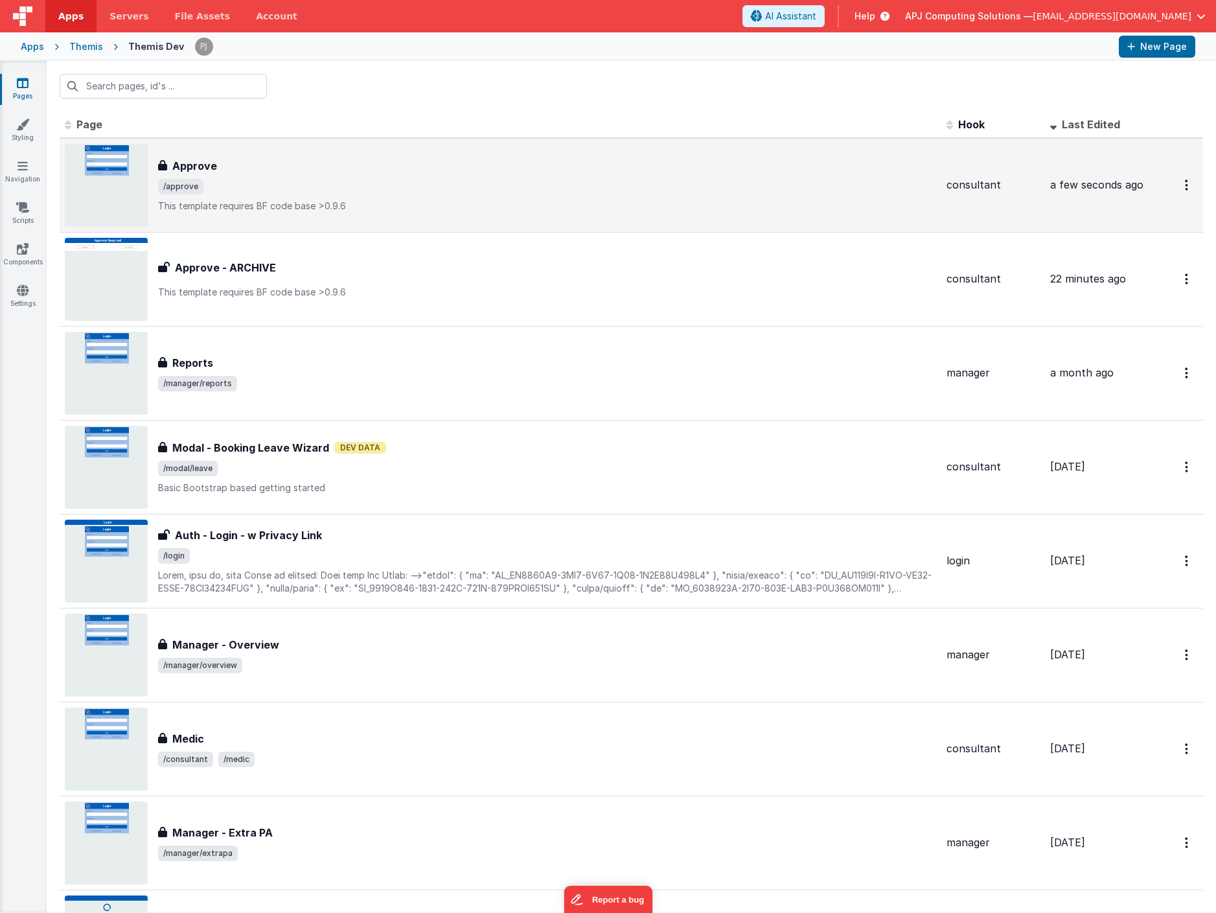
click at [194, 163] on h3 "Approve" at bounding box center [194, 166] width 45 height 16
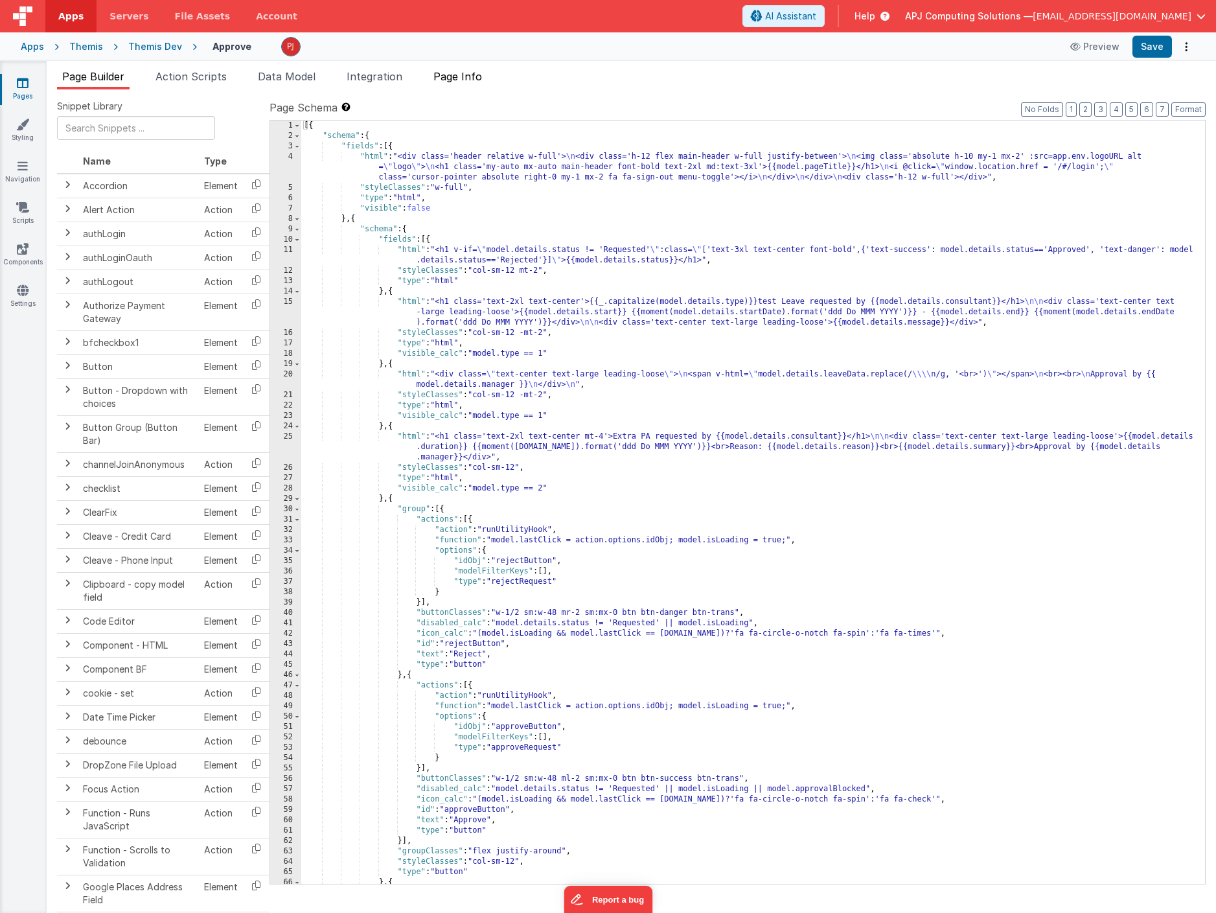
click at [448, 74] on span "Page Info" at bounding box center [458, 76] width 49 height 13
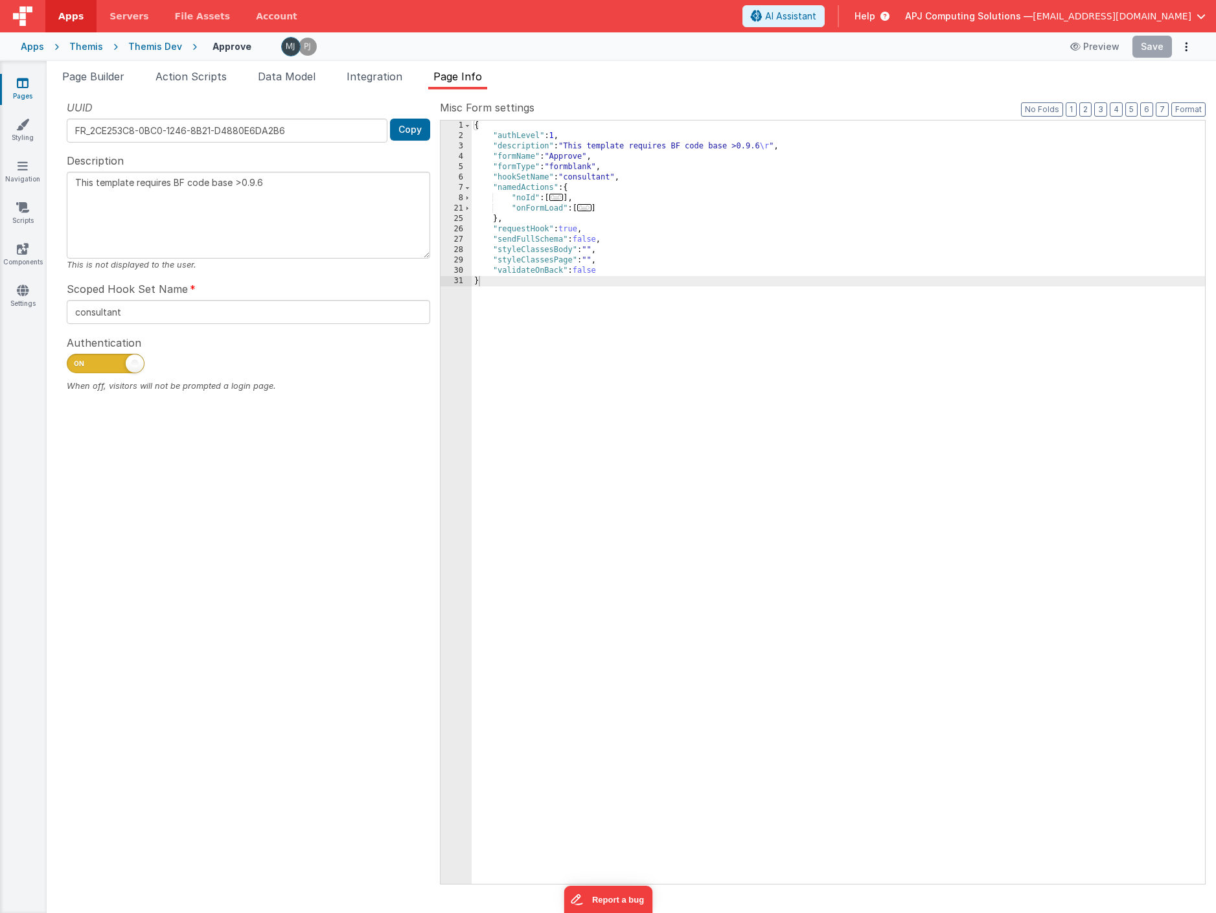
click at [178, 539] on div "UUID FR_2CE253C8-0BC0-1246-8B21-D4880E6DA2B6 Copy Description This template req…" at bounding box center [248, 491] width 383 height 783
click at [172, 538] on div "UUID FR_2CE253C8-0BC0-1246-8B21-D4880E6DA2B6 Copy Description This template req…" at bounding box center [248, 491] width 383 height 783
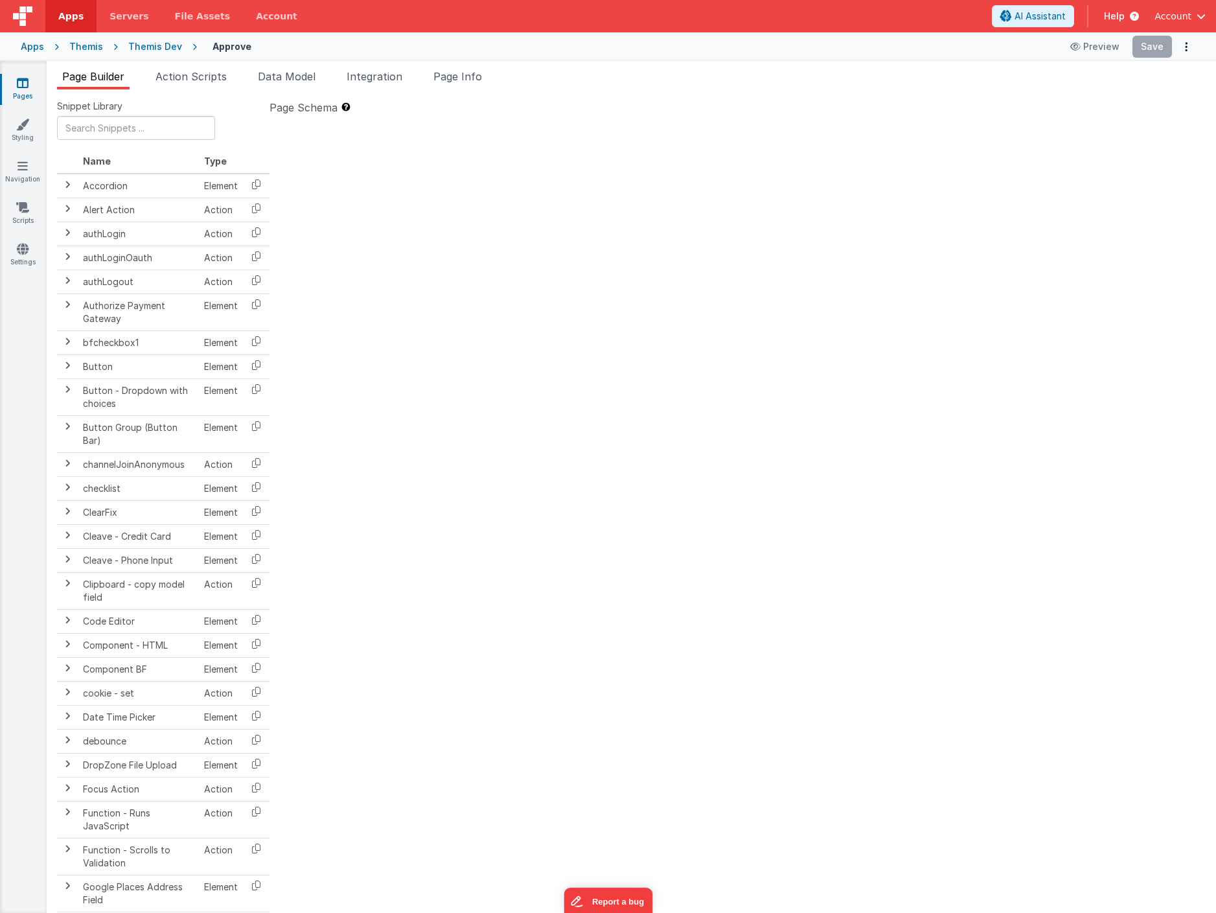
type textarea "This template requires BF code base >0.9.6"
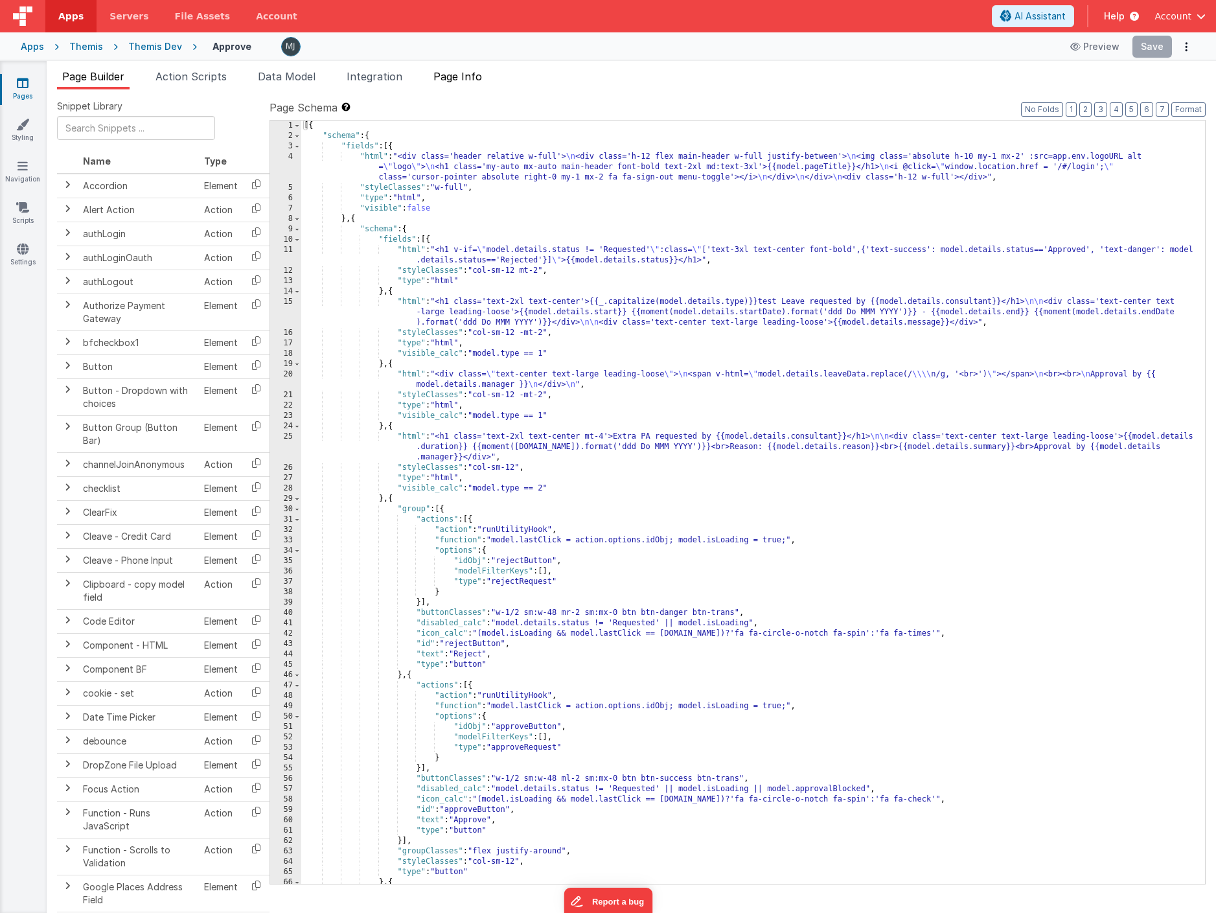
click at [462, 74] on span "Page Info" at bounding box center [458, 76] width 49 height 13
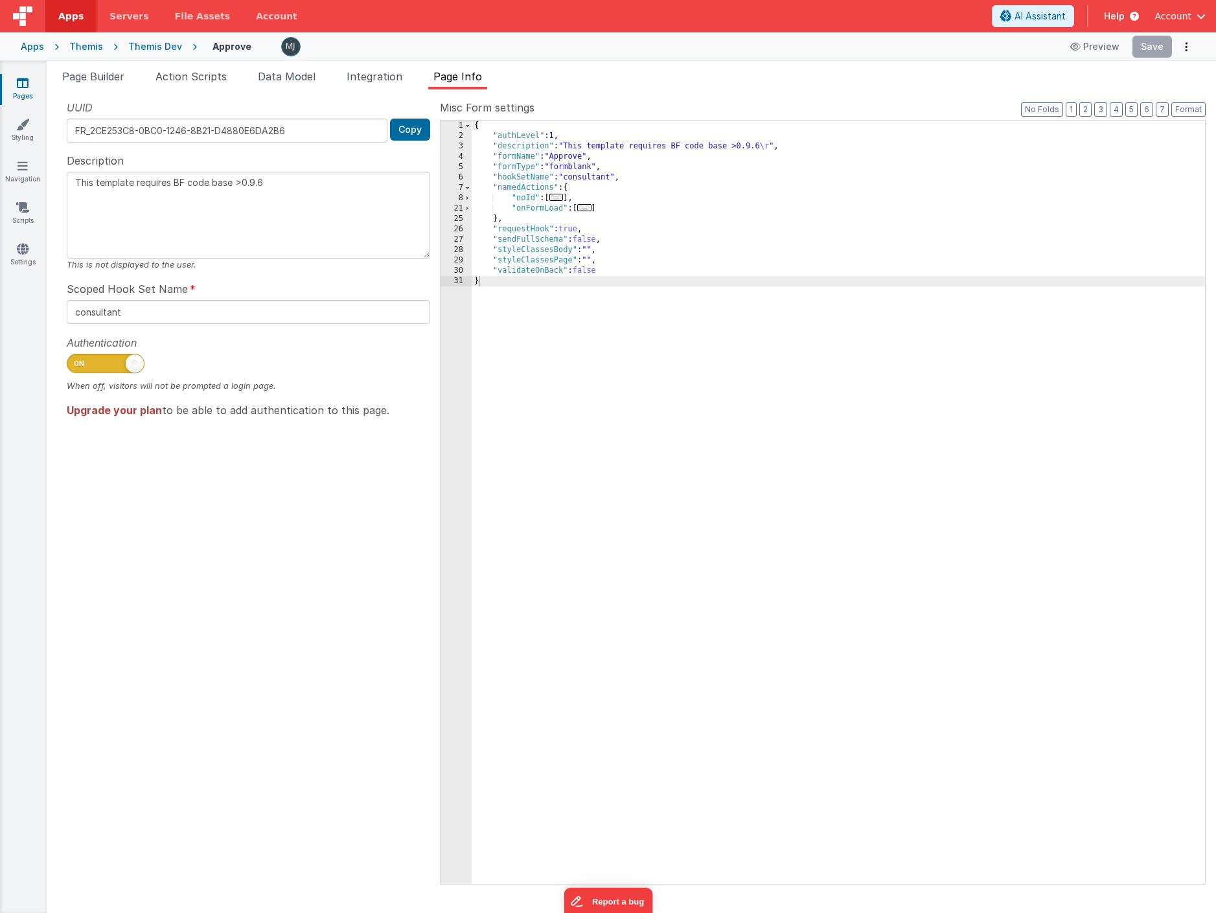
drag, startPoint x: 67, startPoint y: 413, endPoint x: 323, endPoint y: 435, distance: 256.9
click at [323, 435] on div "UUID FR_2CE253C8-0BC0-1246-8B21-D4880E6DA2B6 Copy Description This template req…" at bounding box center [248, 491] width 383 height 783
click at [293, 491] on div "UUID FR_2CE253C8-0BC0-1246-8B21-D4880E6DA2B6 Copy Description This template req…" at bounding box center [248, 491] width 383 height 783
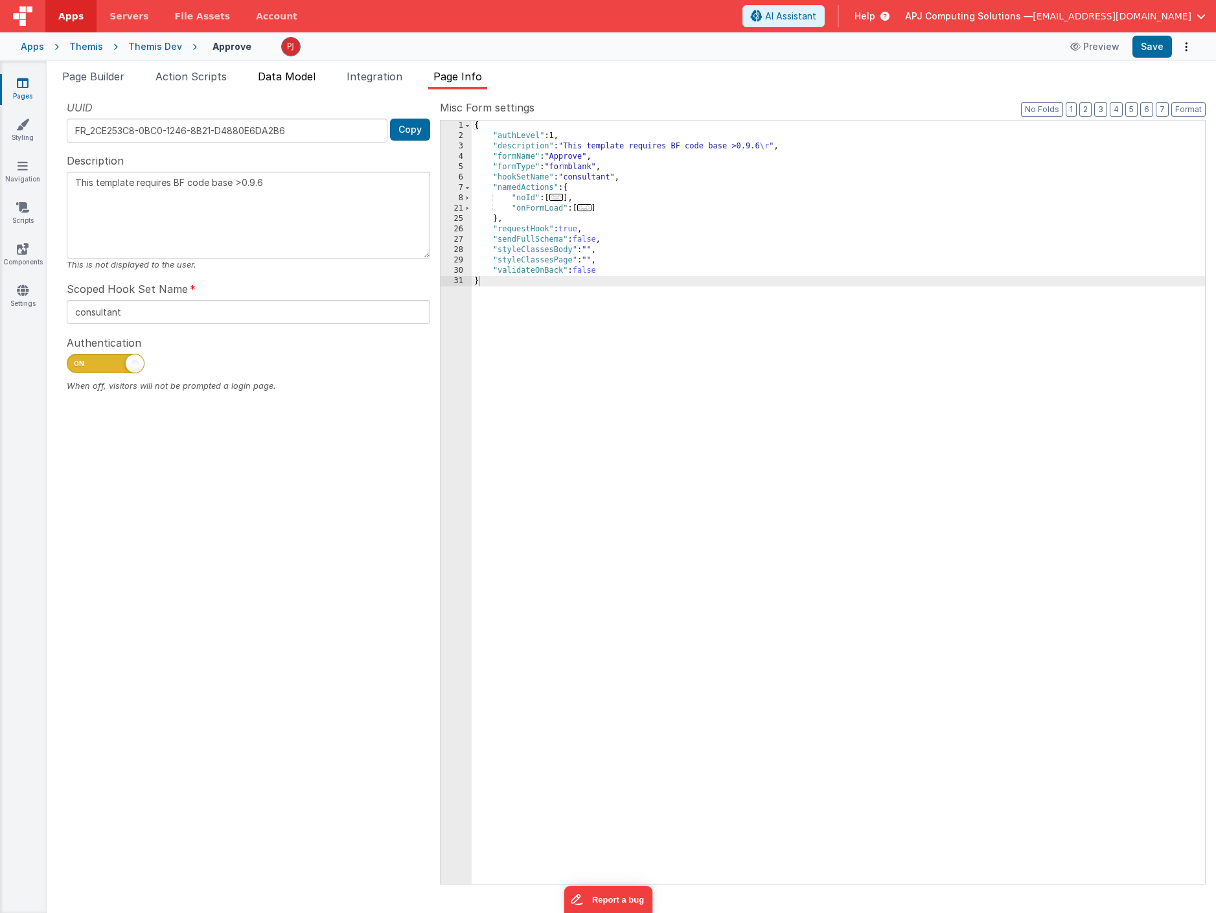
click at [292, 75] on span "Data Model" at bounding box center [287, 76] width 58 height 13
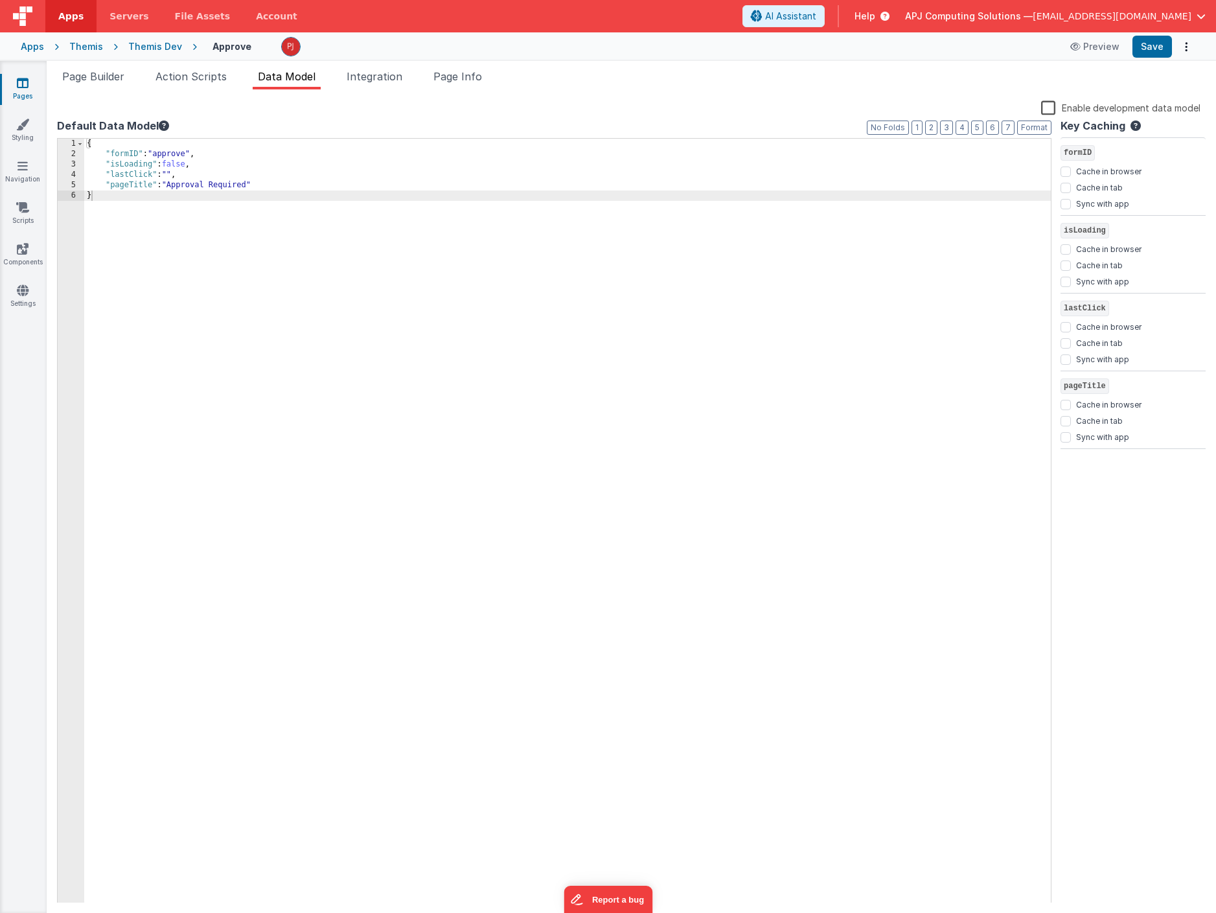
click at [292, 75] on span "Data Model" at bounding box center [287, 76] width 58 height 13
click at [1050, 108] on label "Enable development data model" at bounding box center [1120, 107] width 159 height 15
click at [0, 0] on input "Enable development data model" at bounding box center [0, 0] width 0 height 0
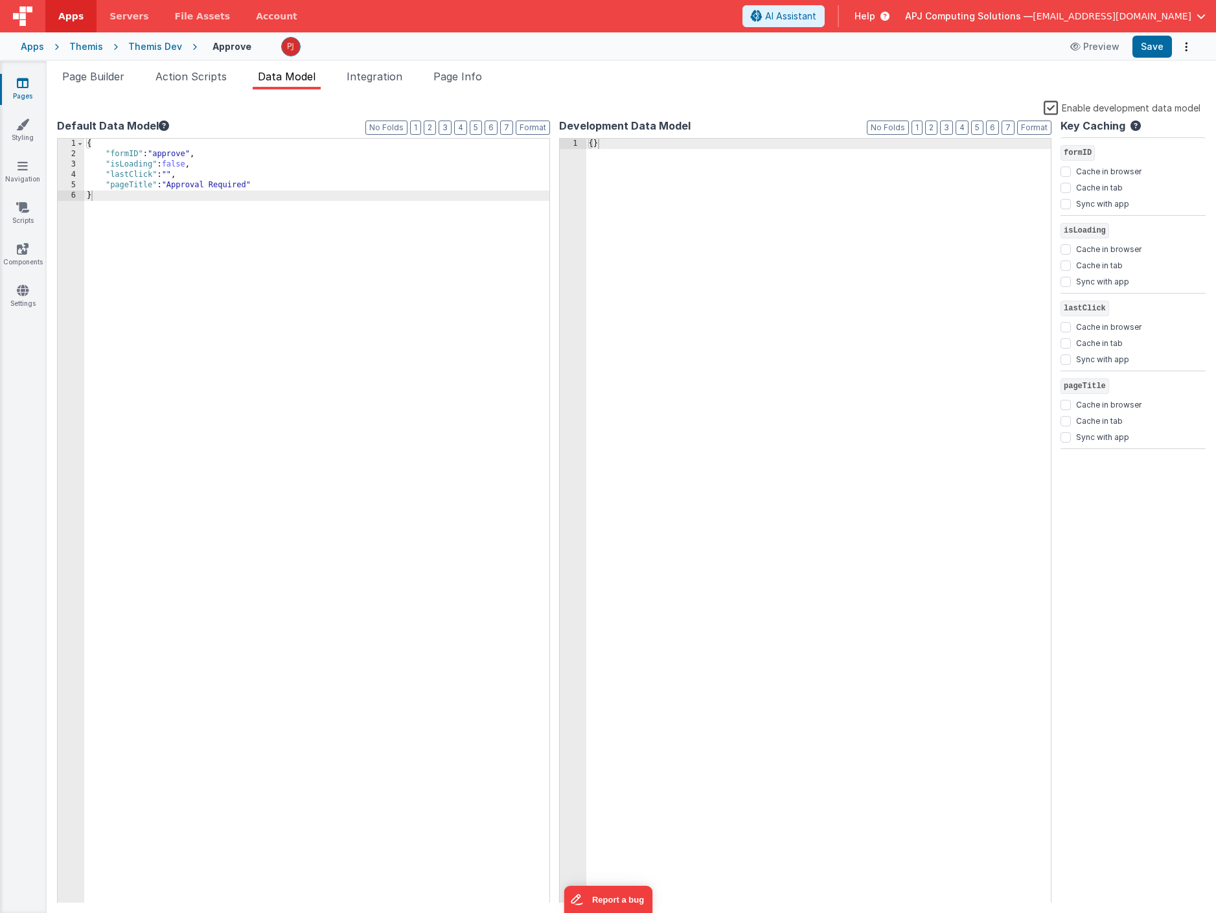
click at [634, 183] on div "{ }" at bounding box center [818, 531] width 465 height 785
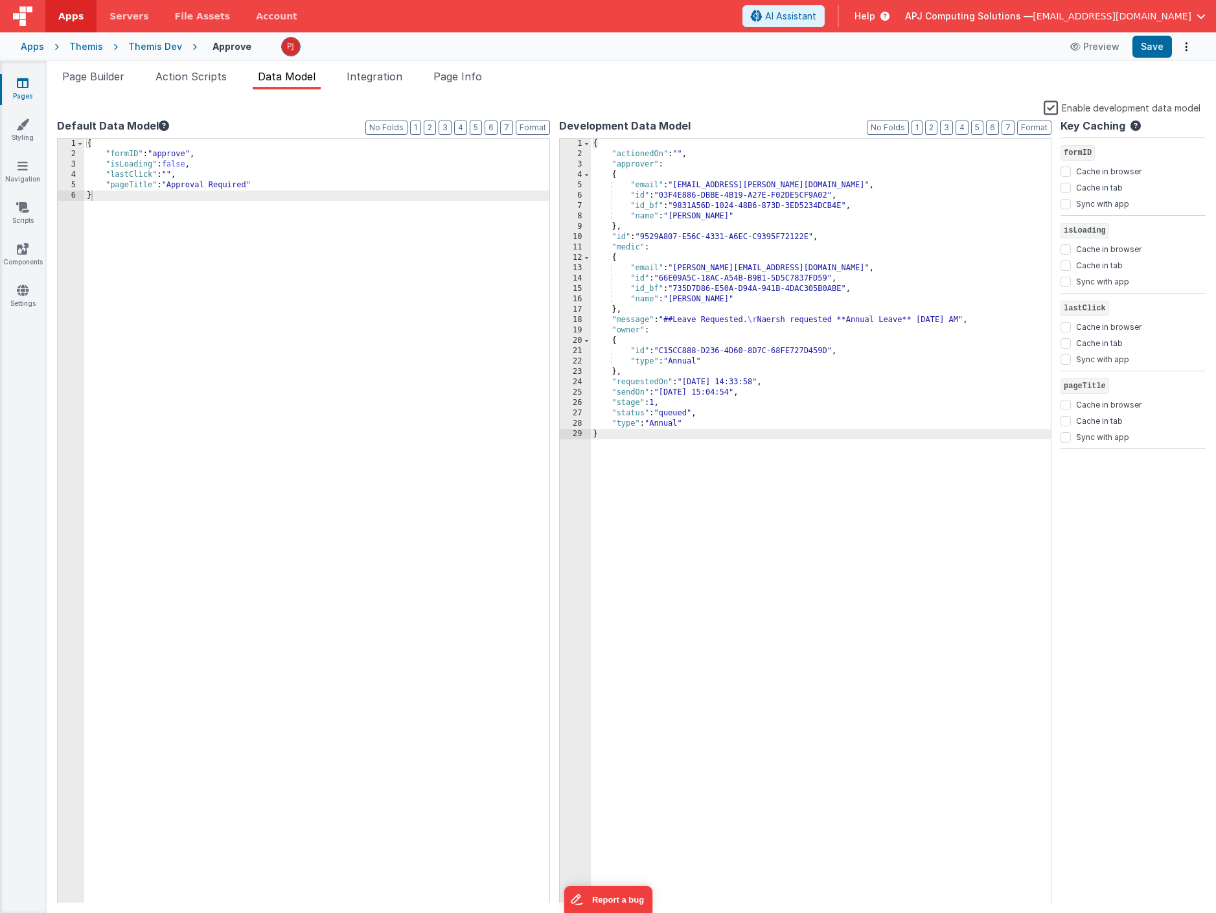
click at [747, 61] on div "Page Builder Action Scripts Data Model Integration Page Info Snippet Library Na…" at bounding box center [632, 487] width 1170 height 852
click at [1155, 49] on button "Save" at bounding box center [1153, 47] width 40 height 22
click at [649, 47] on div at bounding box center [666, 46] width 771 height 19
click at [600, 87] on ul "Page Builder Action Scripts Data Model Integration Page Info" at bounding box center [632, 79] width 1170 height 21
click at [688, 82] on ul "Page Builder Action Scripts Data Model Integration Page Info" at bounding box center [632, 79] width 1170 height 21
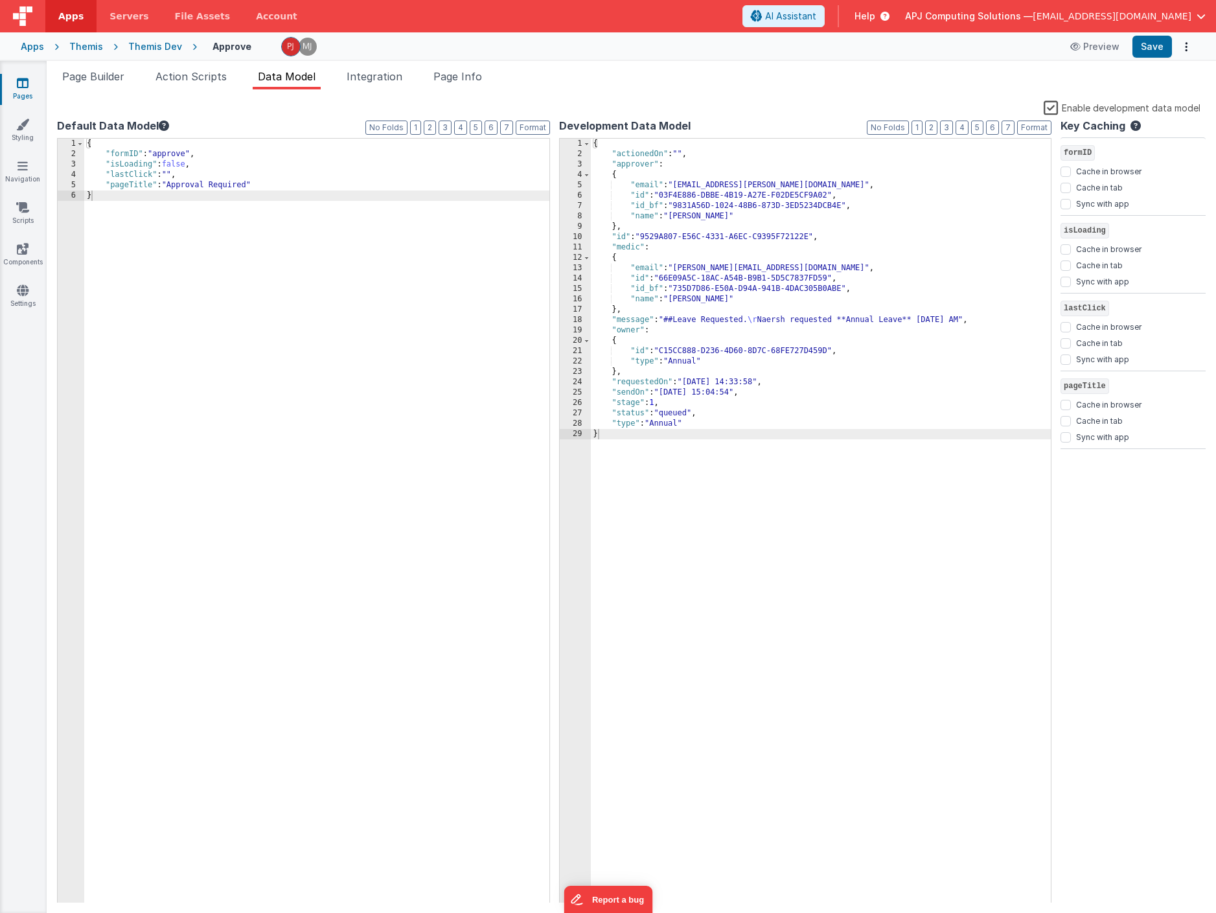
click at [714, 365] on div "{ "actionedOn" : "" , "approver" : { "email" : "naresh.chachlani@swft.nhs.uk" ,…" at bounding box center [821, 531] width 461 height 785
click at [728, 365] on div "{ "actionedOn" : "" , "approver" : { "email" : "naresh.chachlani@swft.nhs.uk" ,…" at bounding box center [821, 531] width 461 height 785
click at [715, 533] on div "{ "actionedOn" : "" , "approver" : { "email" : "naresh.chachlani@swft.nhs.uk" ,…" at bounding box center [821, 531] width 461 height 785
click at [630, 251] on div "{ "actionedOn" : "" , "approver" : { "email" : "naresh.chachlani@swft.nhs.uk" ,…" at bounding box center [821, 531] width 461 height 785
click at [712, 580] on div "{ "actionedOn" : "" , "approver" : { "email" : "naresh.chachlani@swft.nhs.uk" ,…" at bounding box center [821, 531] width 461 height 785
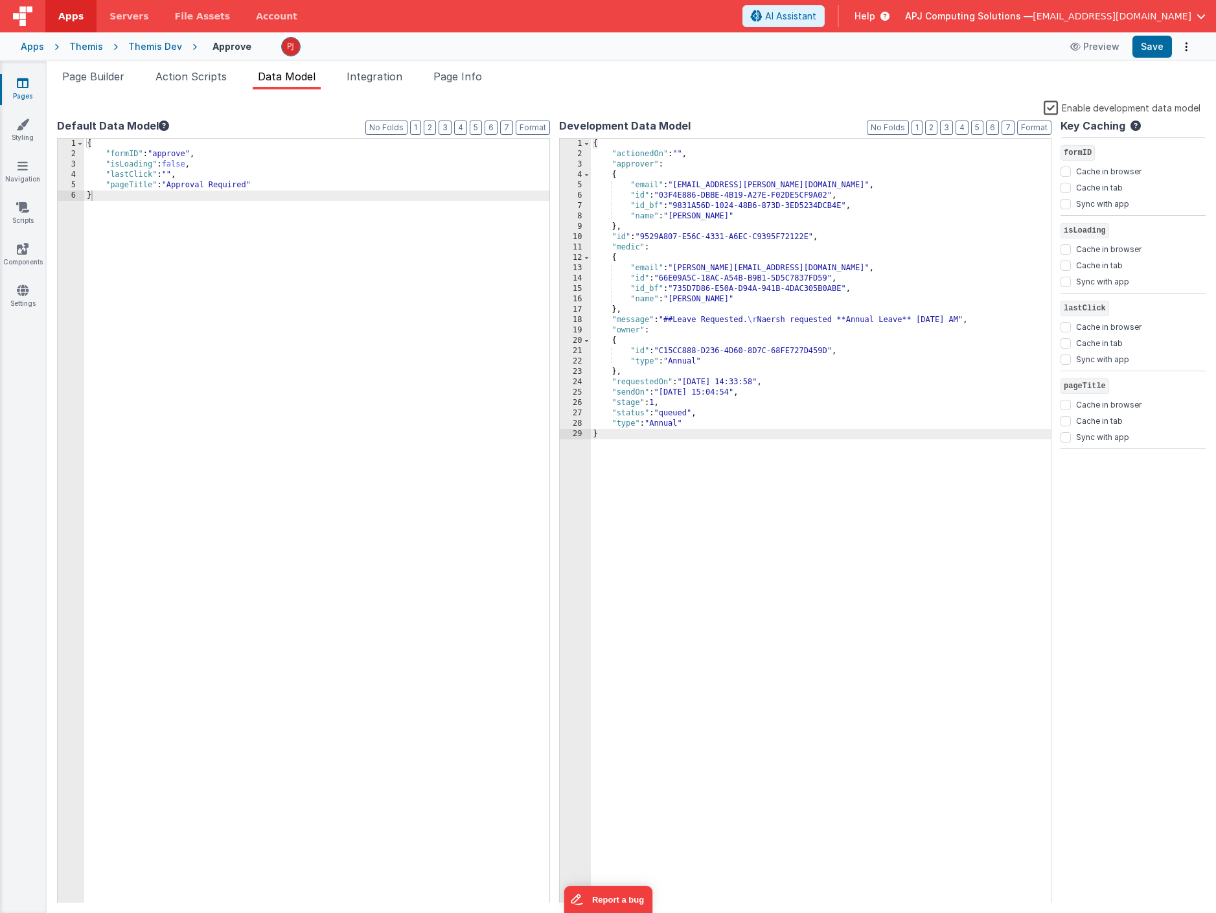
click at [684, 321] on div "{ "actionedOn" : "" , "approver" : { "email" : "naresh.chachlani@swft.nhs.uk" ,…" at bounding box center [821, 531] width 461 height 785
click at [765, 319] on div "{ "actionedOn" : "" , "approver" : { "email" : "naresh.chachlani@swft.nhs.uk" ,…" at bounding box center [821, 531] width 461 height 785
click at [781, 83] on ul "Page Builder Action Scripts Data Model Integration Page Info" at bounding box center [632, 79] width 1170 height 21
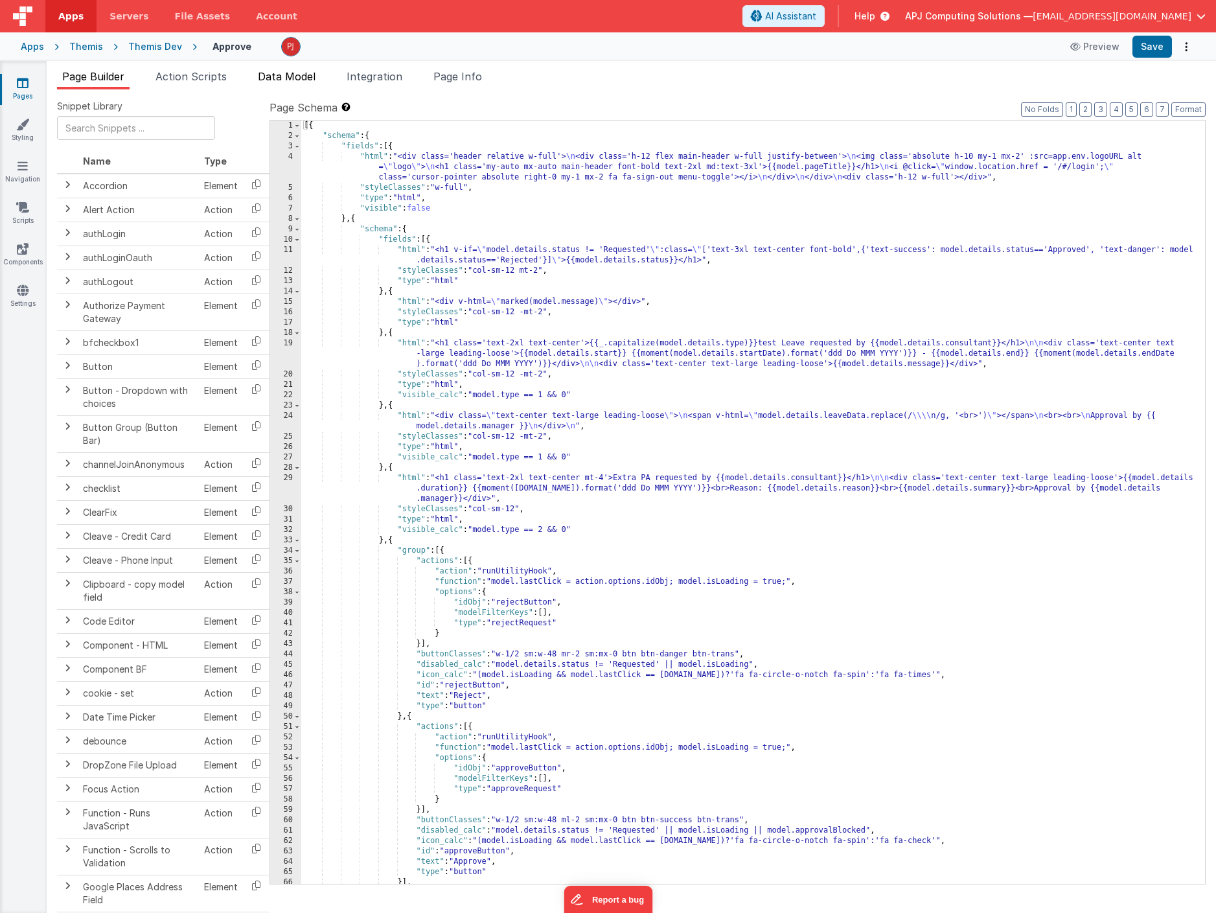
click at [283, 76] on span "Data Model" at bounding box center [287, 76] width 58 height 13
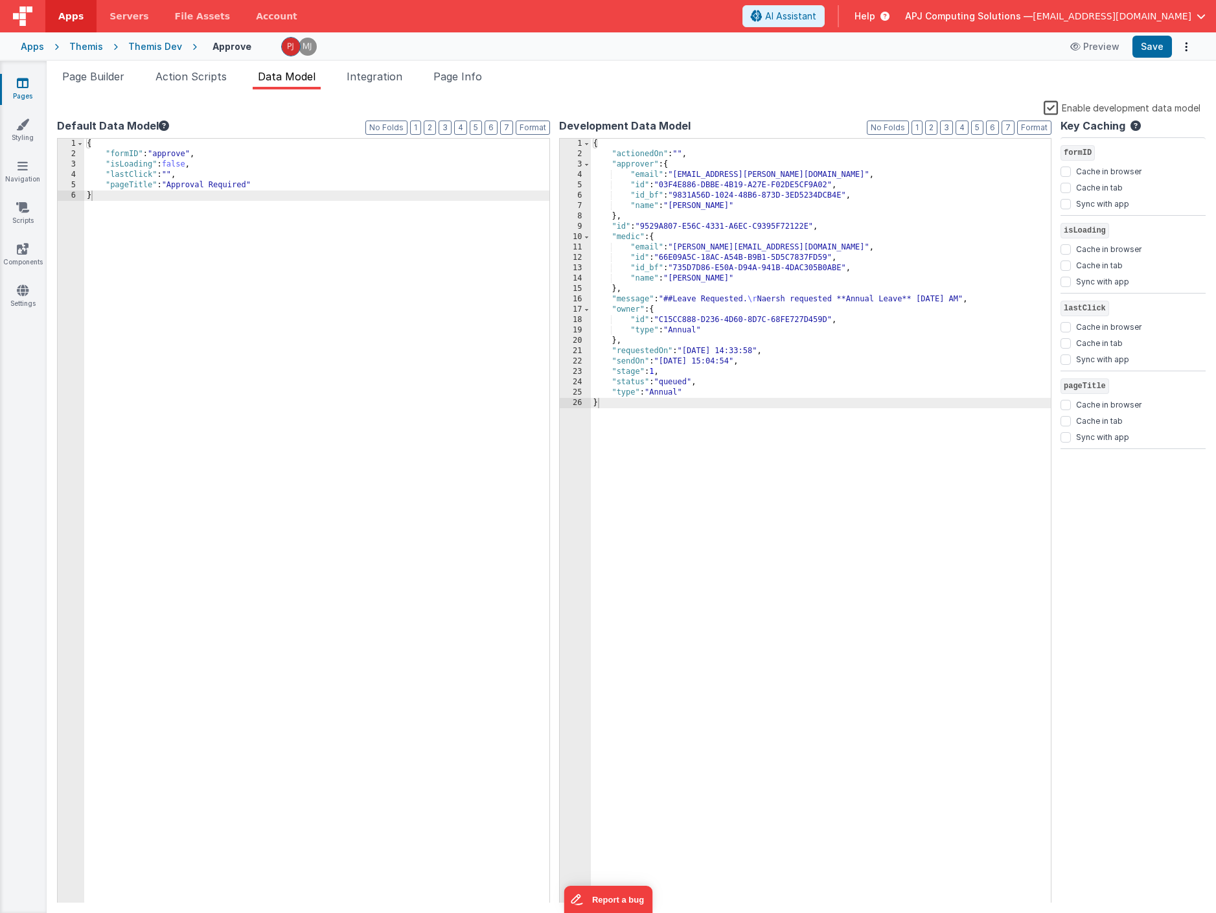
click at [150, 45] on div "Themis Dev" at bounding box center [155, 46] width 54 height 13
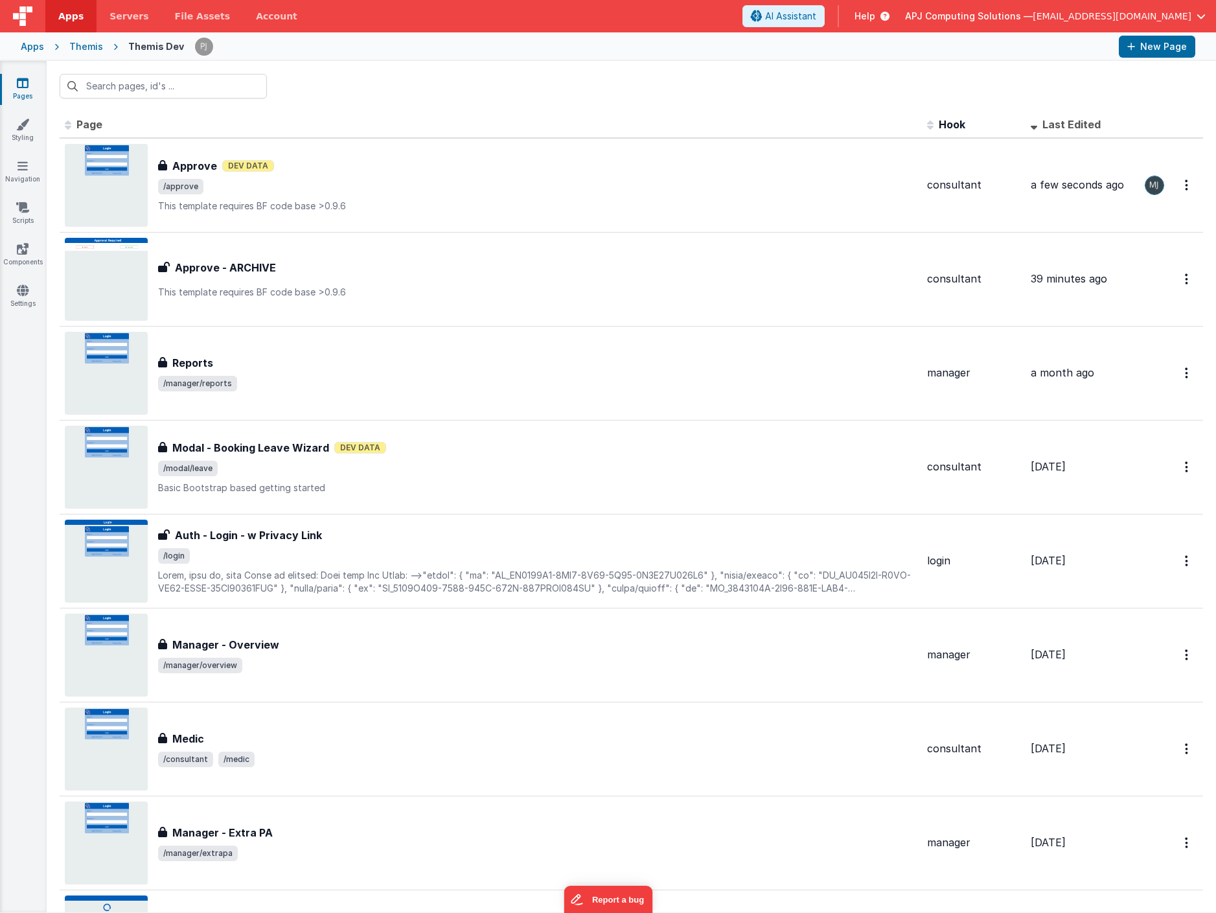
click at [351, 55] on div at bounding box center [651, 47] width 914 height 22
